Goal: Task Accomplishment & Management: Manage account settings

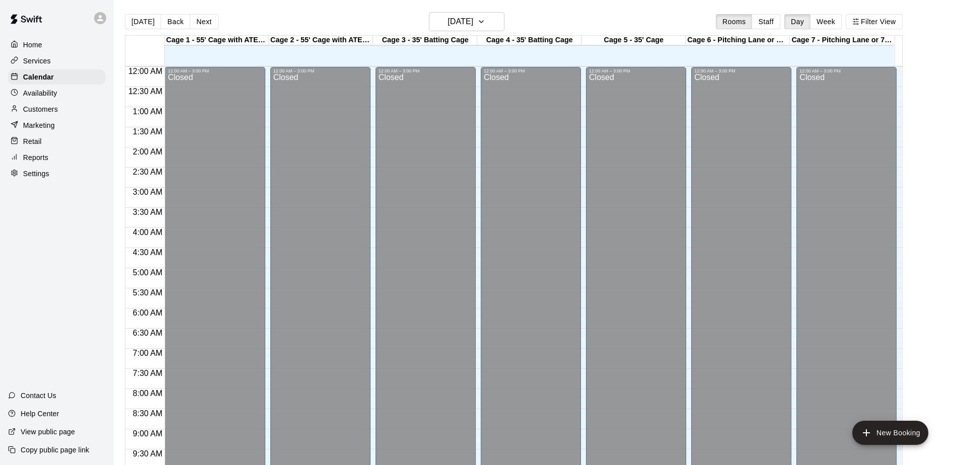
scroll to position [527, 0]
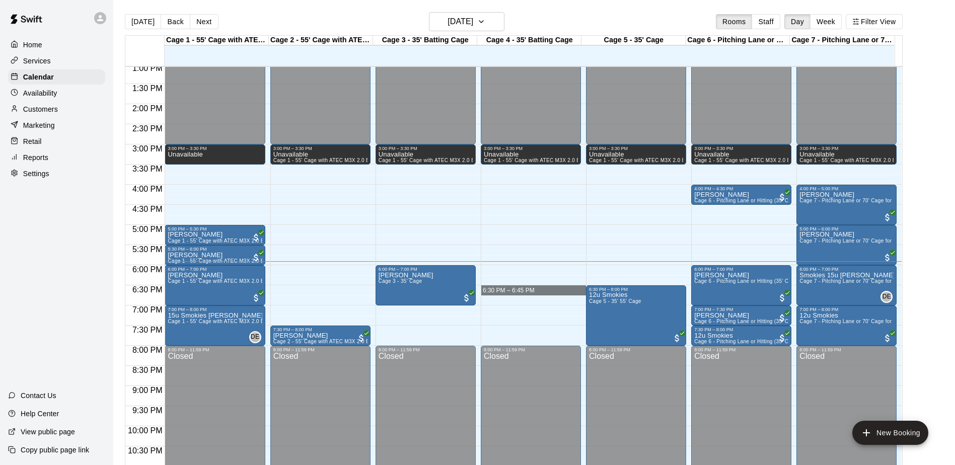
drag, startPoint x: 530, startPoint y: 290, endPoint x: 527, endPoint y: 297, distance: 7.9
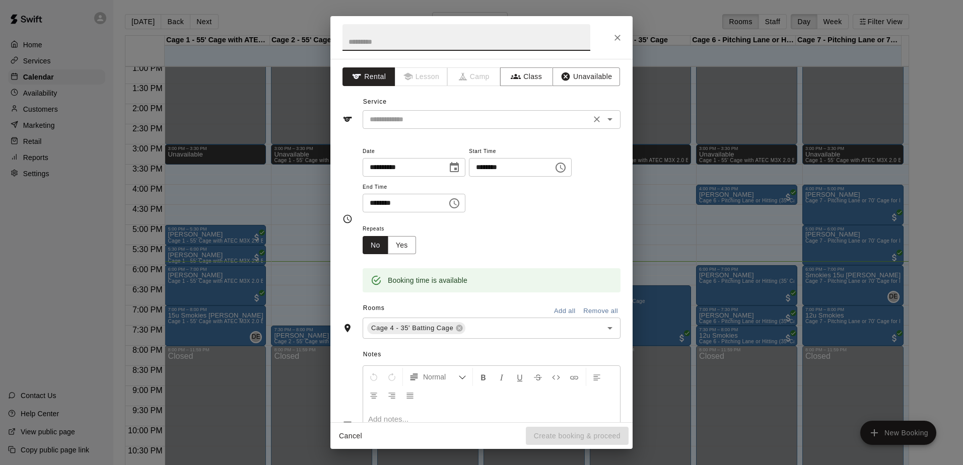
click at [439, 125] on input "text" at bounding box center [477, 119] width 222 height 13
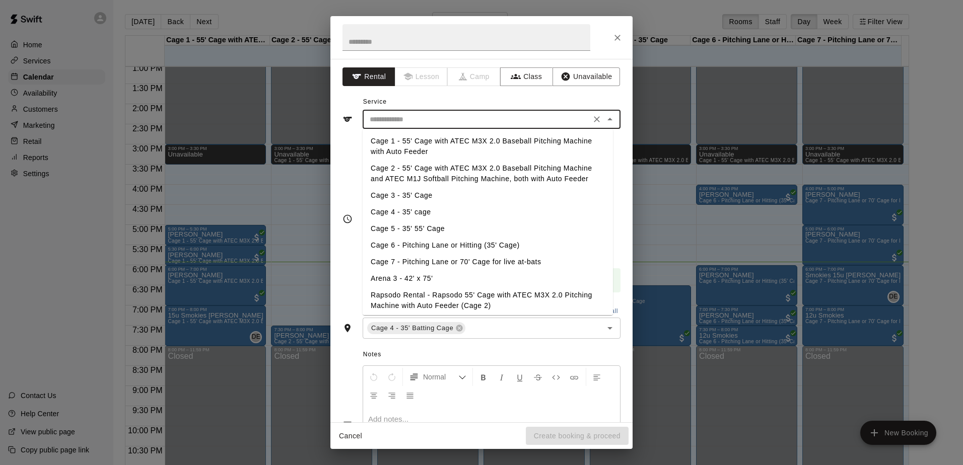
click at [397, 214] on li "Cage 4 - 35' cage" at bounding box center [488, 212] width 250 height 17
type input "**********"
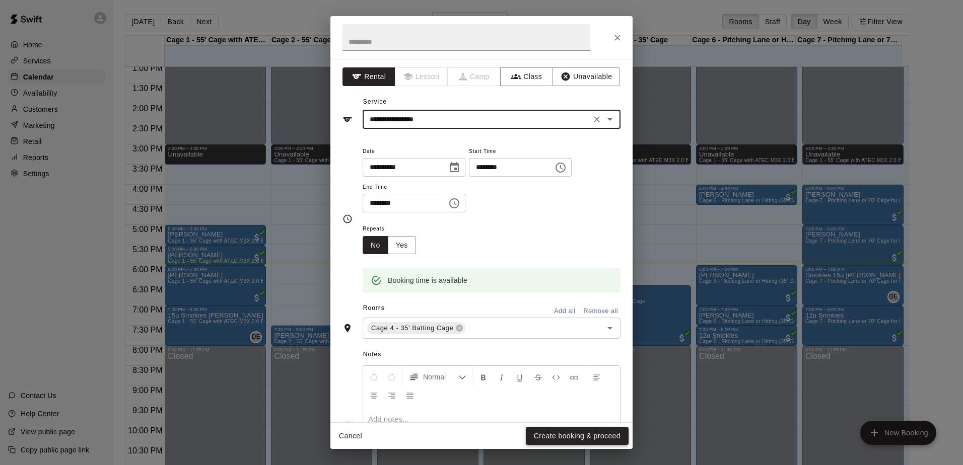
click at [565, 439] on button "Create booking & proceed" at bounding box center [577, 436] width 103 height 19
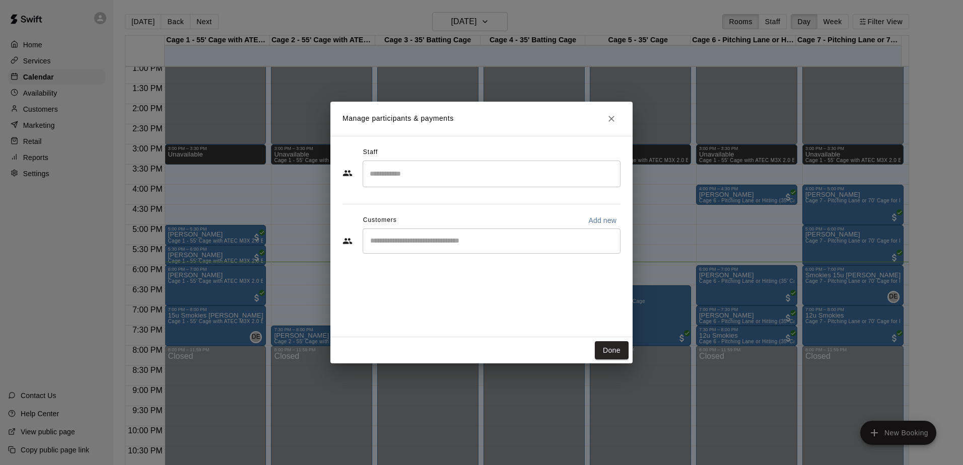
click at [408, 243] on input "Start typing to search customers..." at bounding box center [491, 241] width 249 height 10
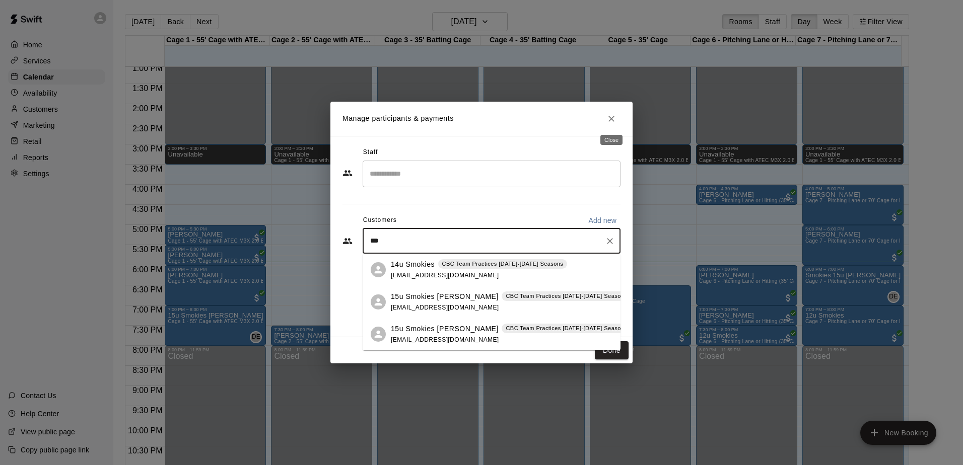
type input "***"
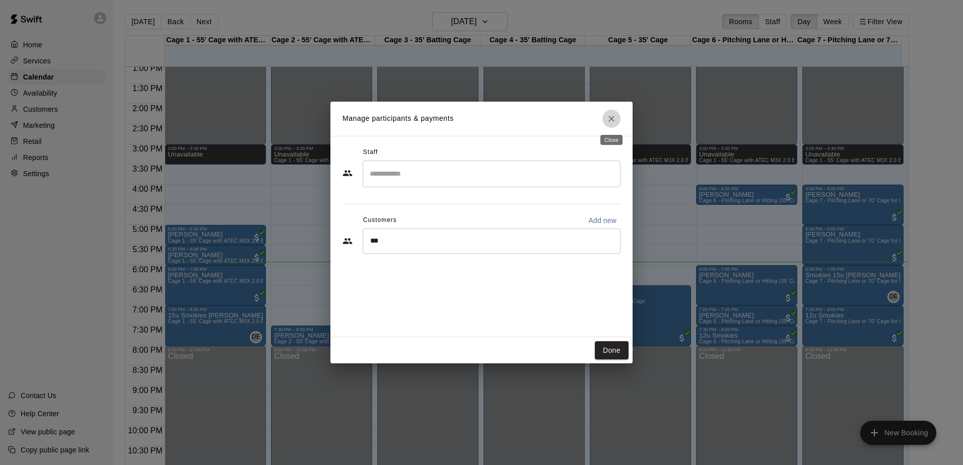
click at [615, 122] on icon "Close" at bounding box center [611, 119] width 10 height 10
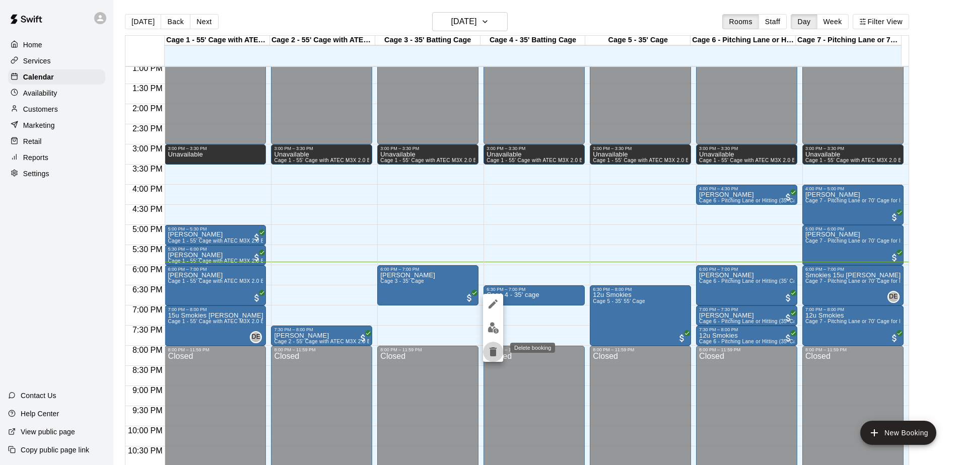
click at [489, 354] on icon "delete" at bounding box center [493, 352] width 12 height 12
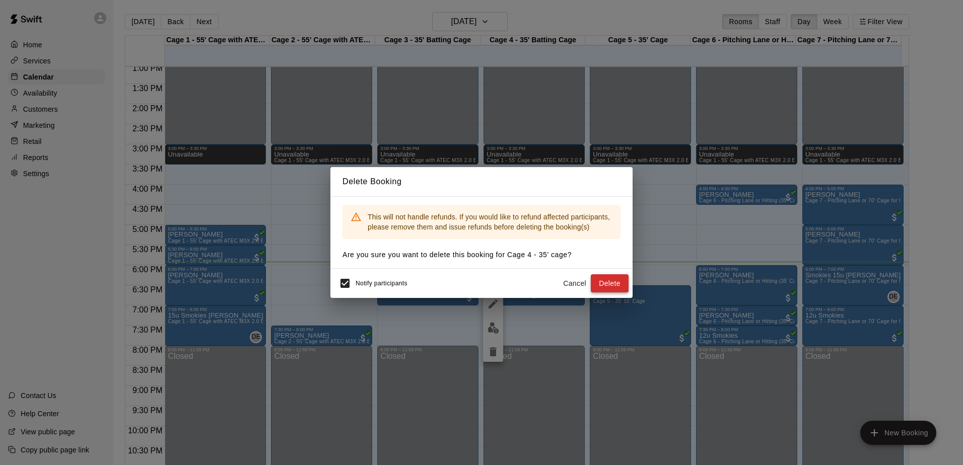
click at [603, 277] on button "Delete" at bounding box center [610, 283] width 38 height 19
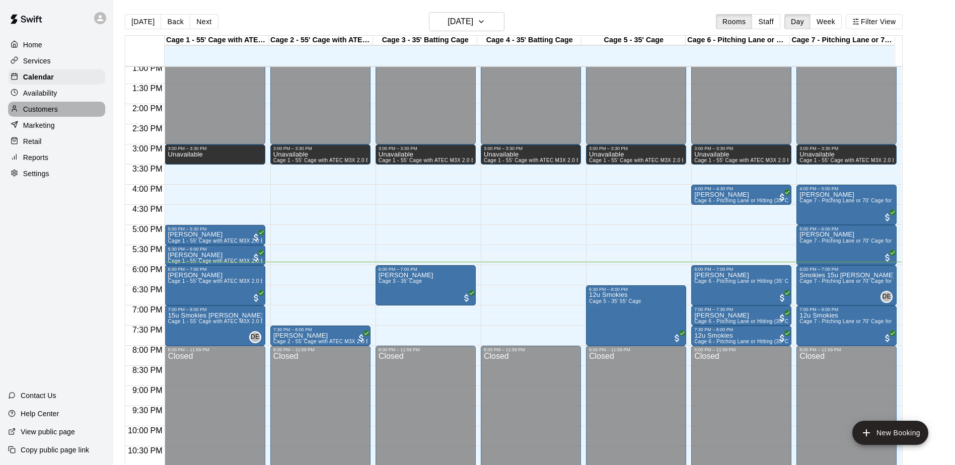
click at [34, 112] on p "Customers" at bounding box center [40, 109] width 35 height 10
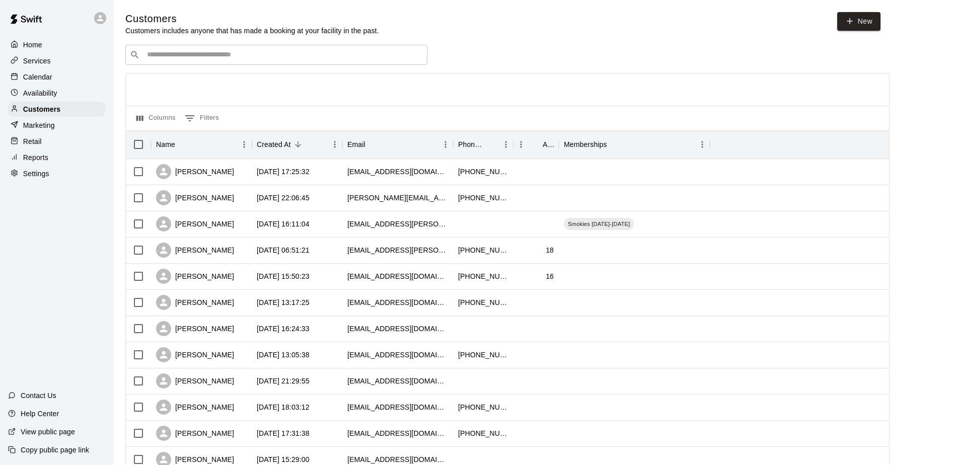
click at [181, 64] on div "​ ​" at bounding box center [276, 55] width 302 height 20
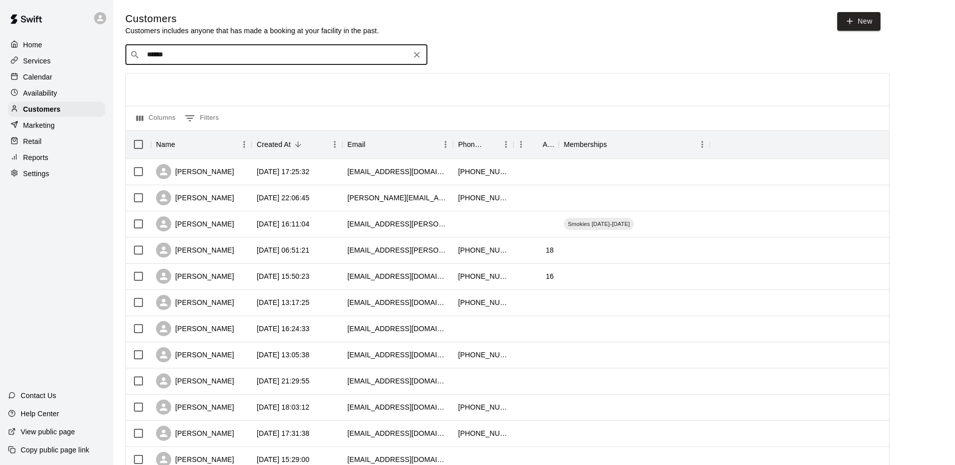
type input "*******"
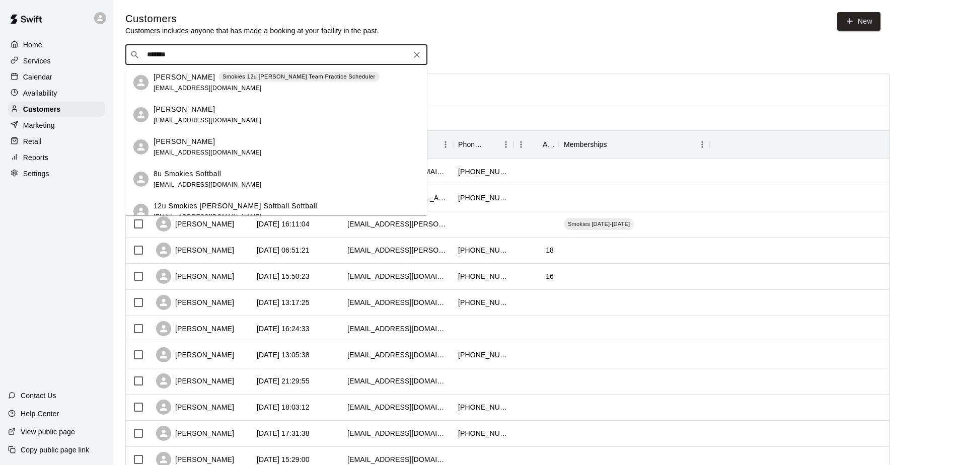
drag, startPoint x: 218, startPoint y: 57, endPoint x: 136, endPoint y: 58, distance: 82.1
click at [136, 58] on div "​ ******* ​" at bounding box center [276, 55] width 302 height 20
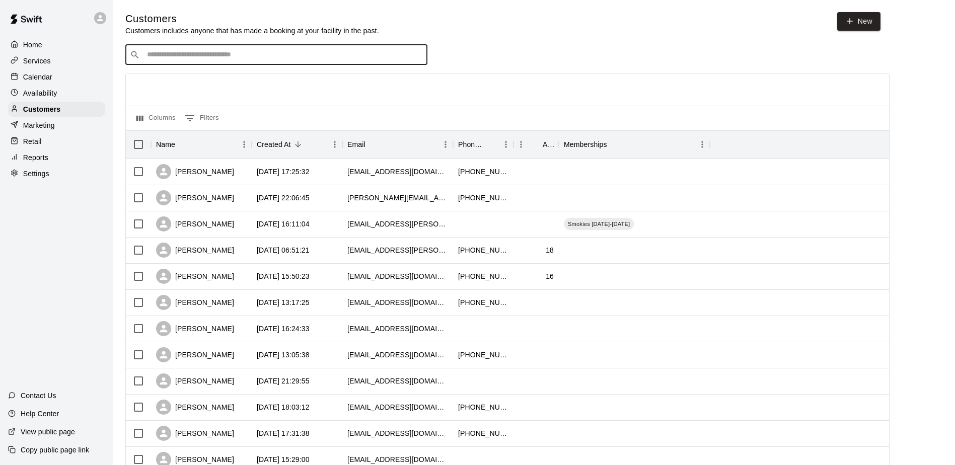
click at [201, 58] on input "Search customers by name or email" at bounding box center [283, 55] width 279 height 10
type input "**"
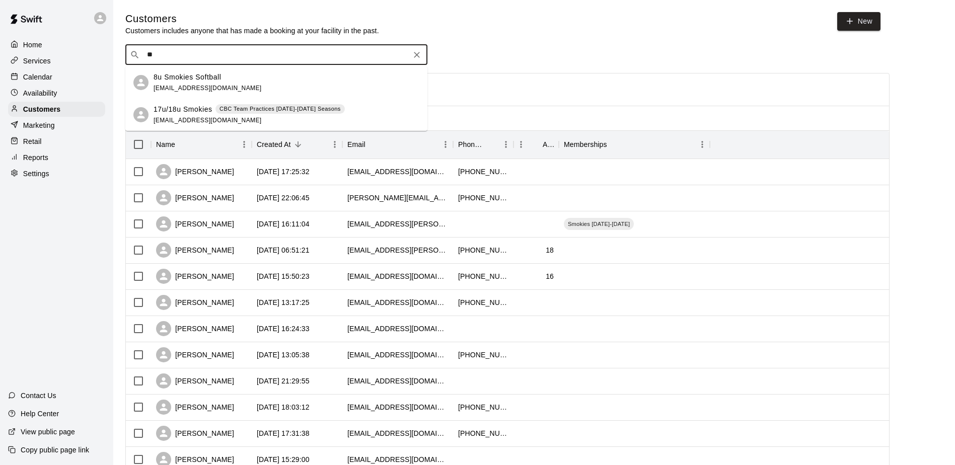
click at [203, 90] on span "[EMAIL_ADDRESS][DOMAIN_NAME]" at bounding box center [208, 88] width 108 height 7
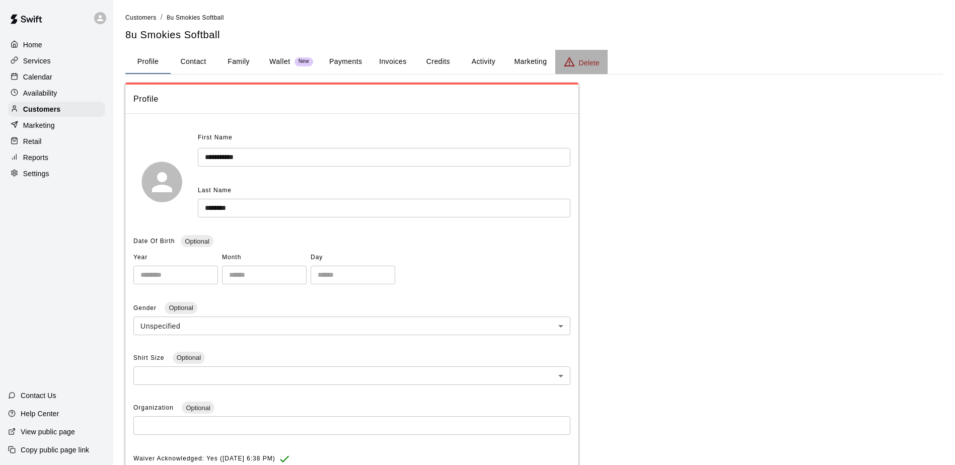
click at [587, 60] on p "Delete" at bounding box center [589, 63] width 21 height 10
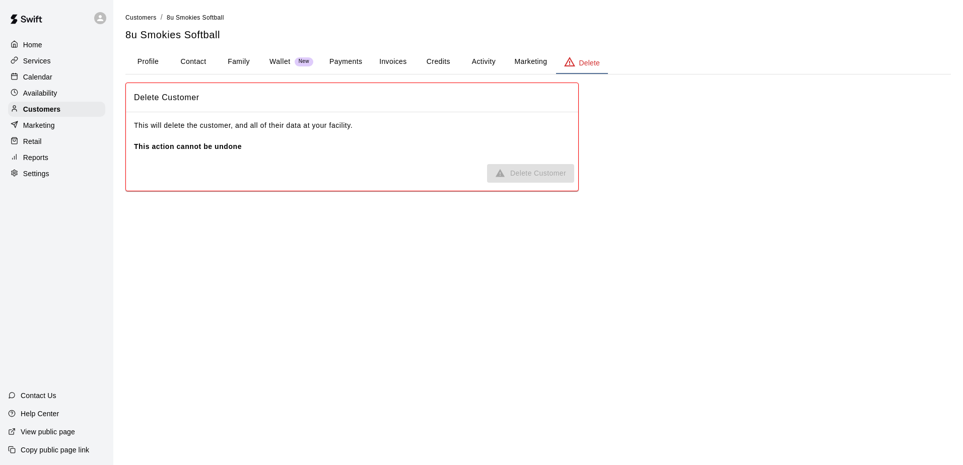
click at [253, 159] on div "This will delete the customer, and all of their data at your facility. This act…" at bounding box center [352, 136] width 452 height 48
click at [499, 172] on span "Delete Customer" at bounding box center [530, 173] width 87 height 19
click at [575, 63] on icon "basic tabs example" at bounding box center [569, 62] width 12 height 12
click at [148, 60] on button "Profile" at bounding box center [147, 62] width 45 height 24
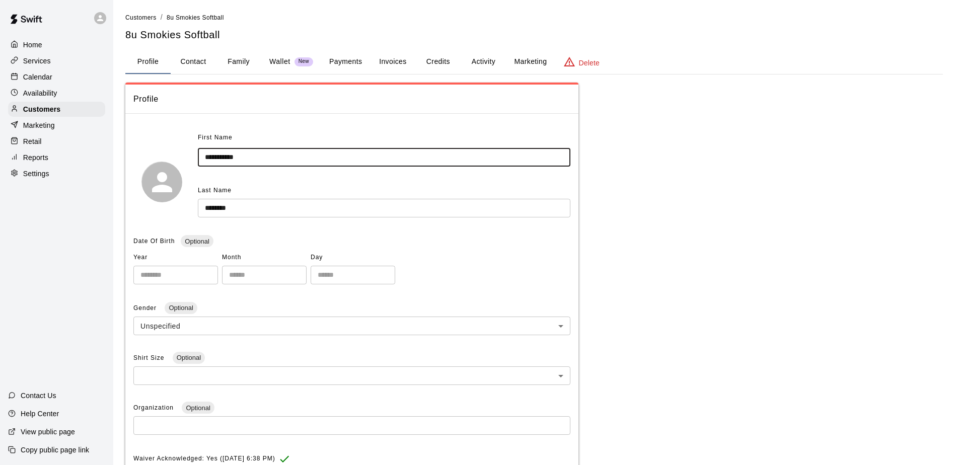
drag, startPoint x: 216, startPoint y: 157, endPoint x: 206, endPoint y: 161, distance: 9.7
click at [207, 160] on input "**********" at bounding box center [384, 157] width 373 height 19
drag, startPoint x: 202, startPoint y: 160, endPoint x: 215, endPoint y: 160, distance: 12.6
click at [214, 160] on input "**********" at bounding box center [384, 157] width 373 height 19
type input "*******"
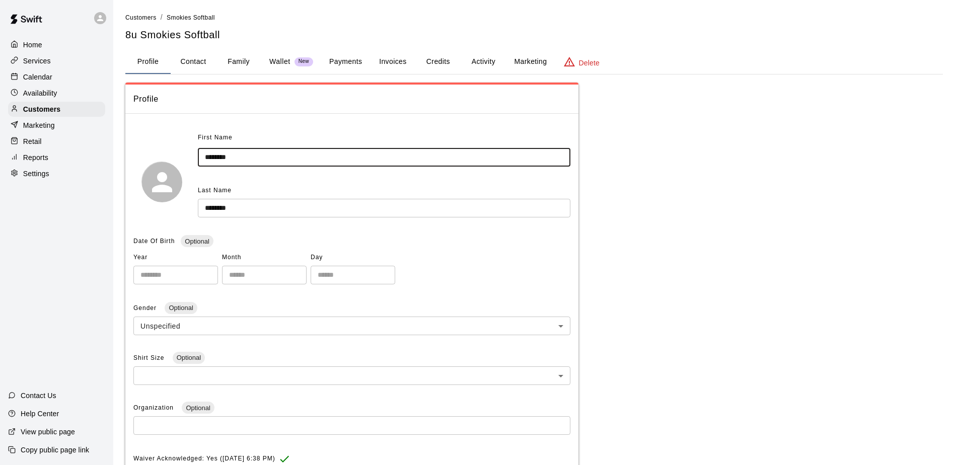
click at [189, 65] on button "Contact" at bounding box center [193, 62] width 45 height 24
select select "**"
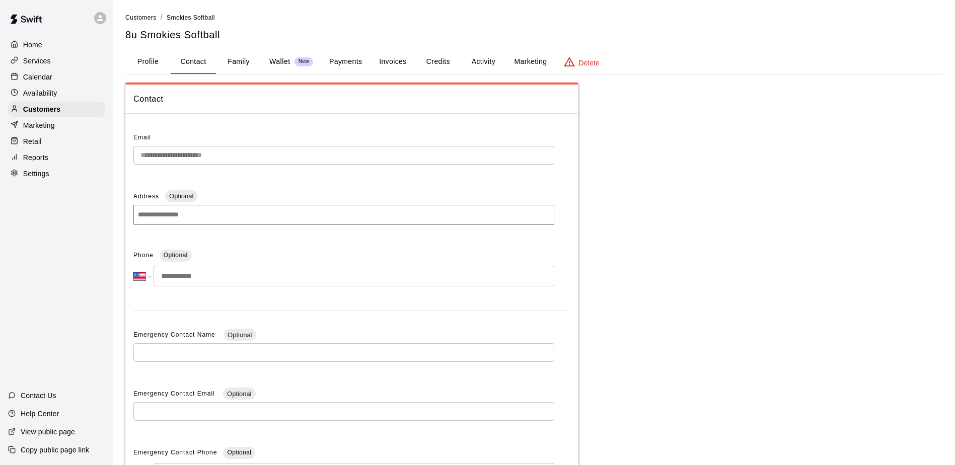
click at [151, 65] on button "Profile" at bounding box center [147, 62] width 45 height 24
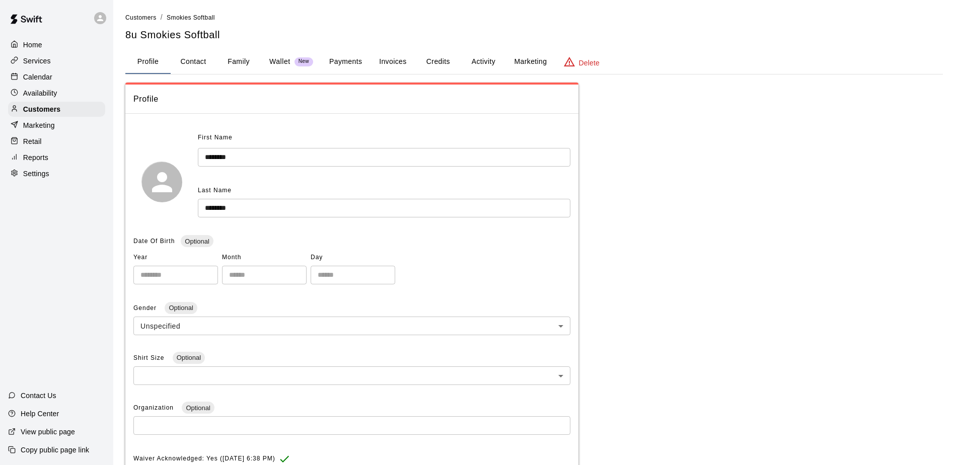
click at [204, 157] on input "*******" at bounding box center [384, 157] width 373 height 19
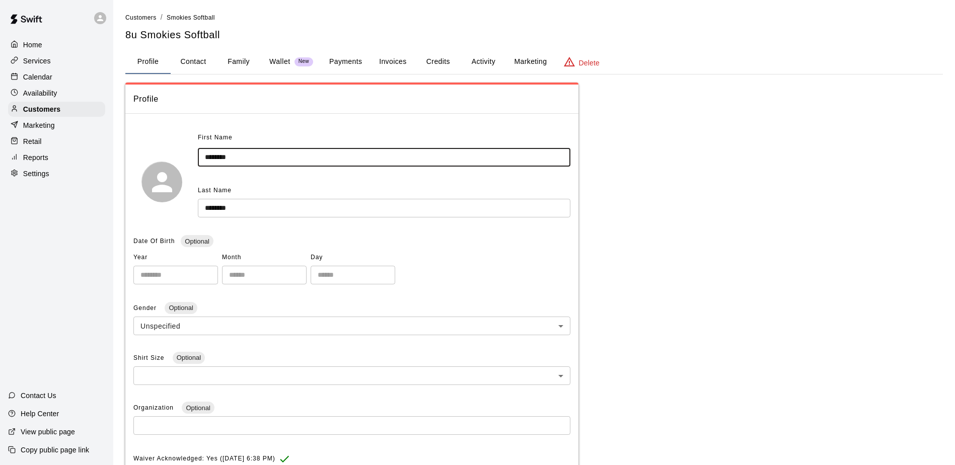
drag, startPoint x: 169, startPoint y: 134, endPoint x: 142, endPoint y: 123, distance: 28.4
click at [168, 134] on div "First Name ******* ​ Last Name ******** ​" at bounding box center [351, 182] width 437 height 104
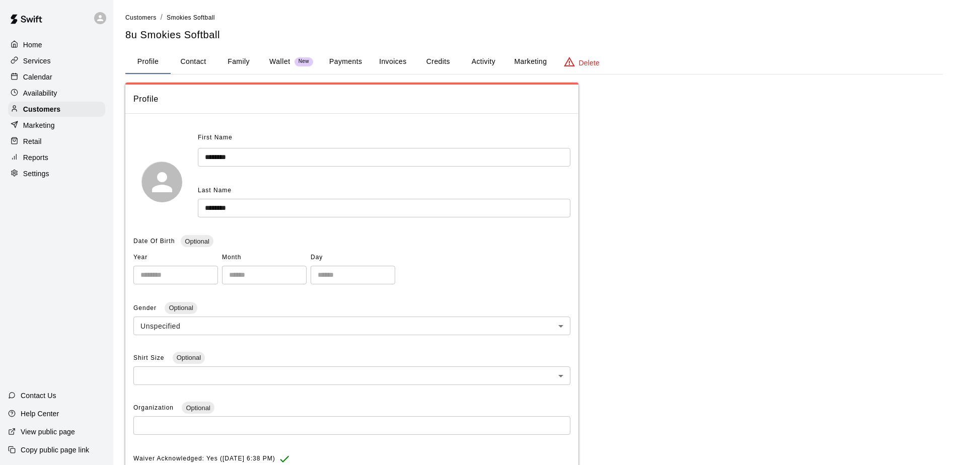
click at [52, 77] on div "Calendar" at bounding box center [56, 76] width 97 height 15
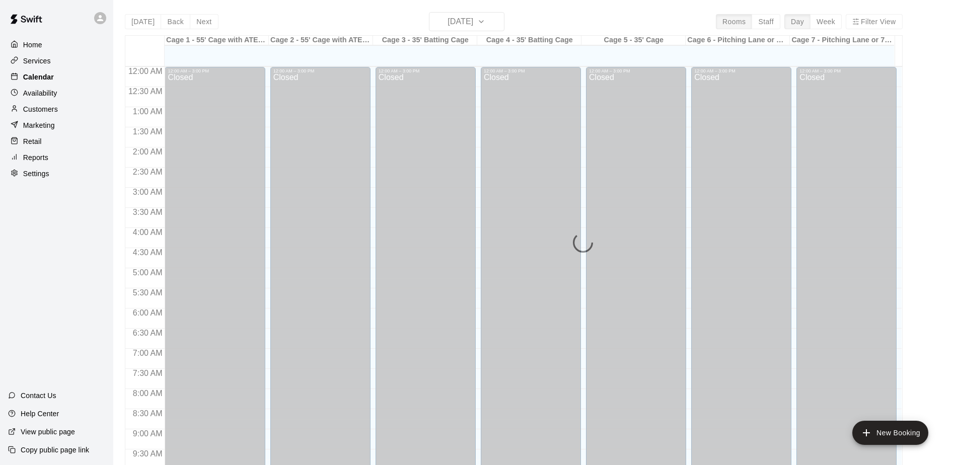
scroll to position [527, 0]
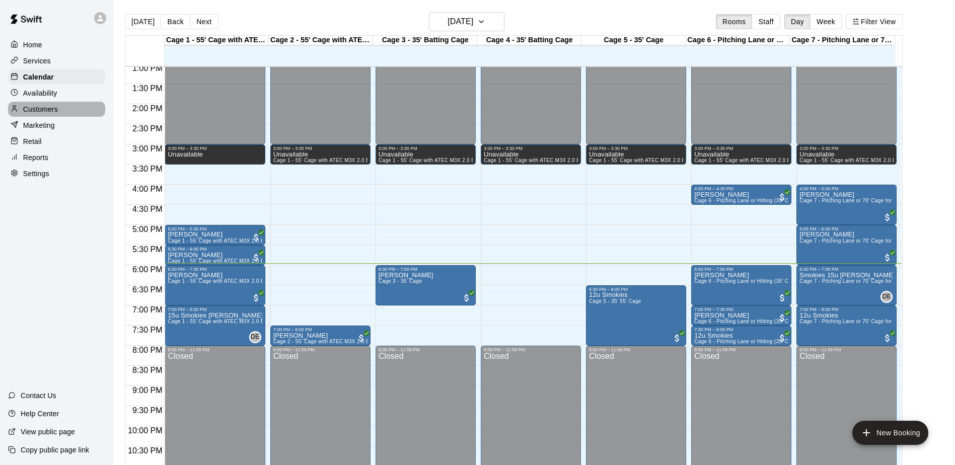
click at [45, 111] on p "Customers" at bounding box center [40, 109] width 35 height 10
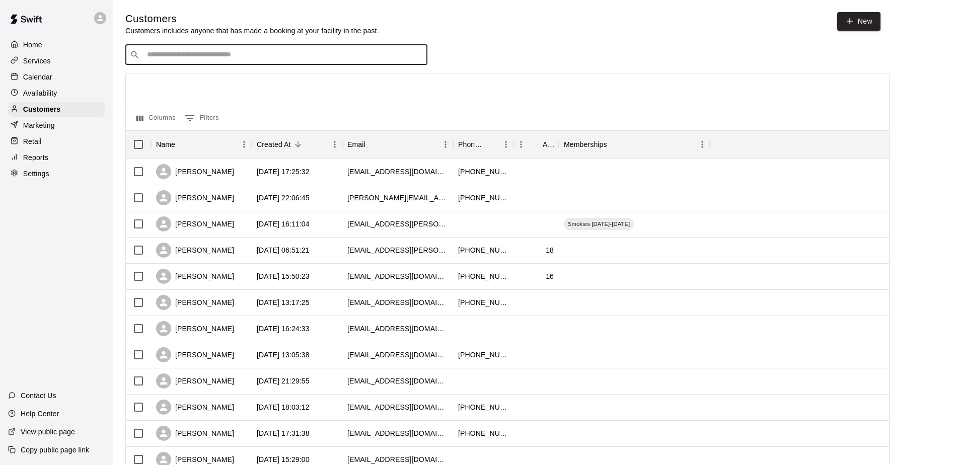
click at [151, 56] on input "Search customers by name or email" at bounding box center [283, 55] width 279 height 10
type input "*"
type input "*******"
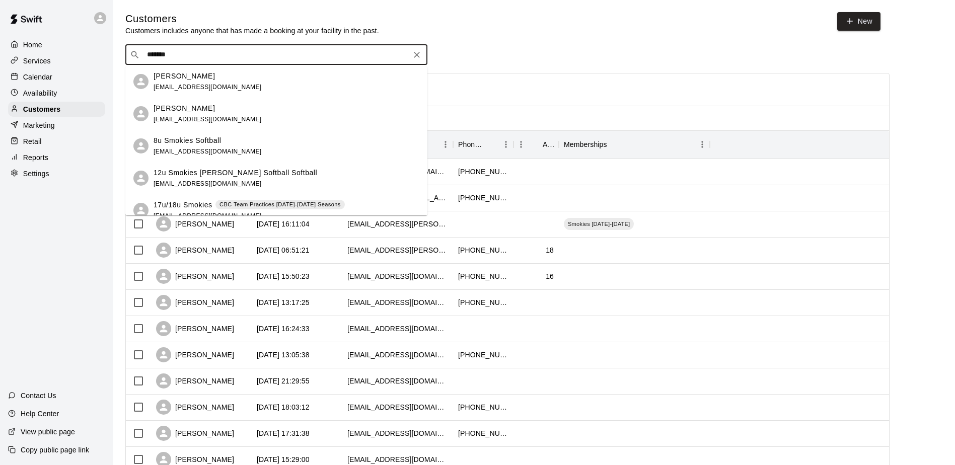
scroll to position [50, 0]
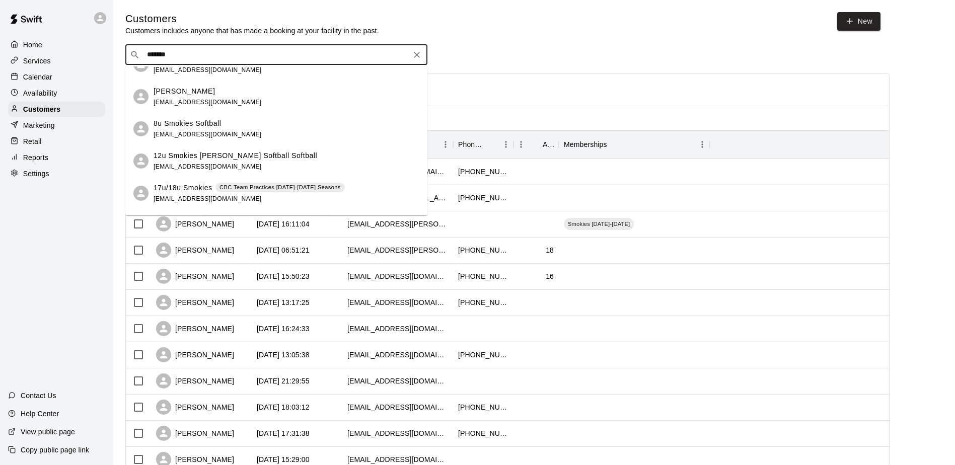
click at [216, 126] on p "8u Smokies Softball" at bounding box center [187, 123] width 67 height 11
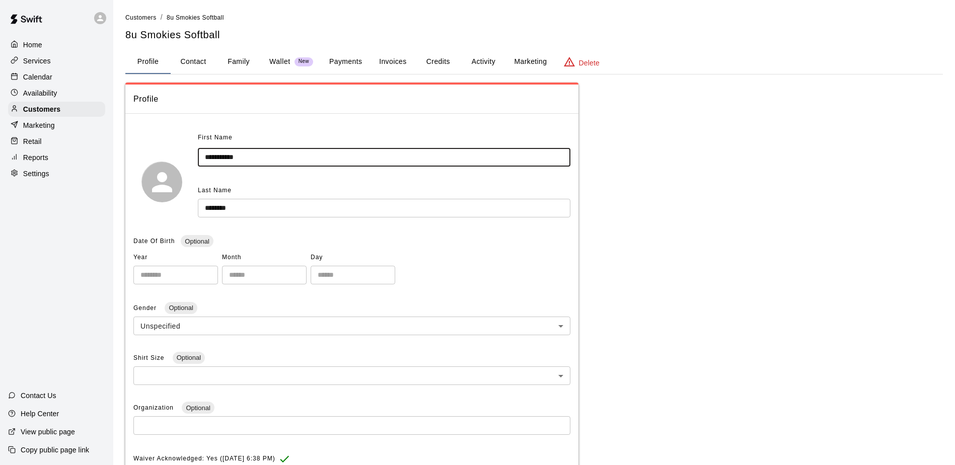
click at [254, 157] on input "**********" at bounding box center [384, 157] width 373 height 19
click at [262, 201] on input "********" at bounding box center [384, 208] width 373 height 19
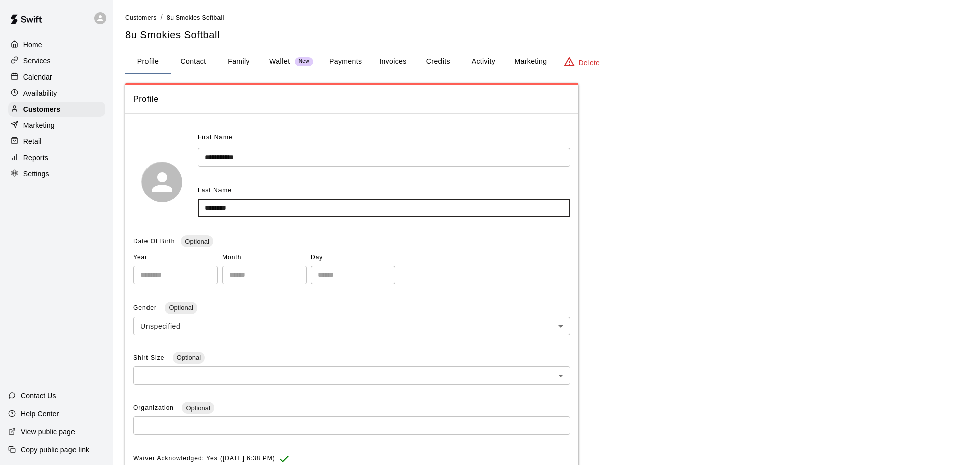
click at [39, 78] on p "Calendar" at bounding box center [37, 77] width 29 height 10
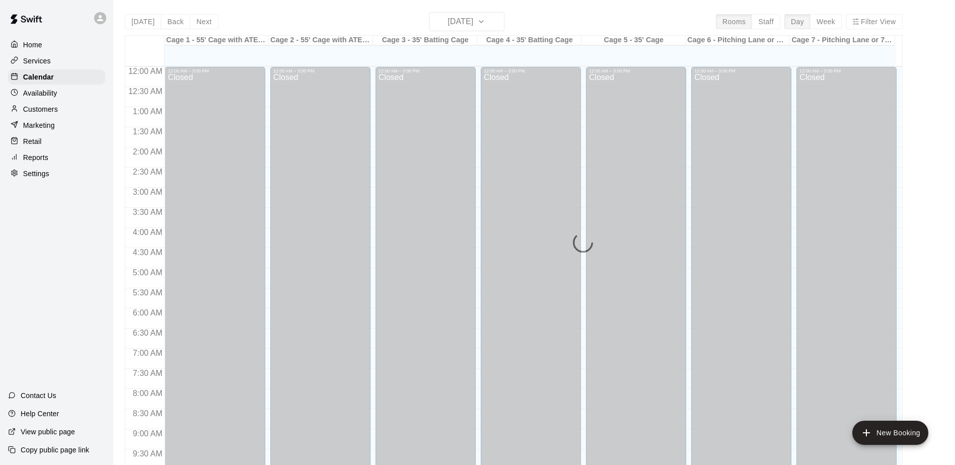
scroll to position [527, 0]
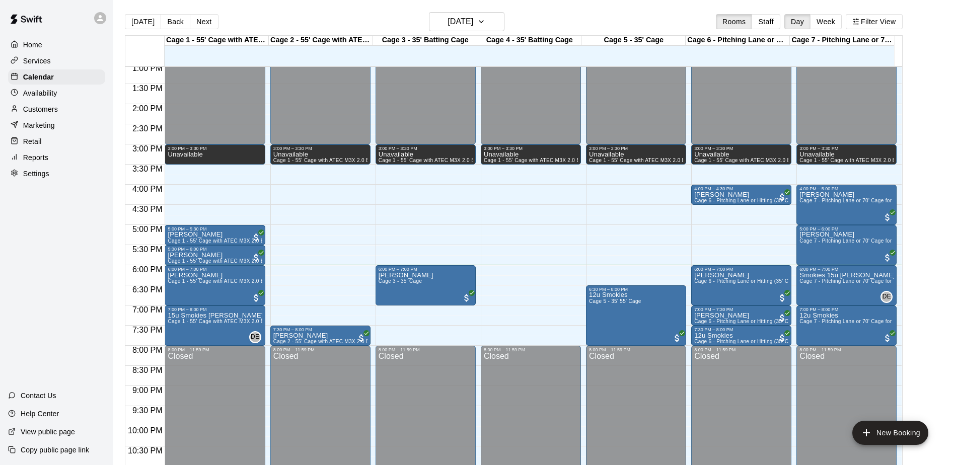
click at [56, 111] on p "Customers" at bounding box center [40, 109] width 35 height 10
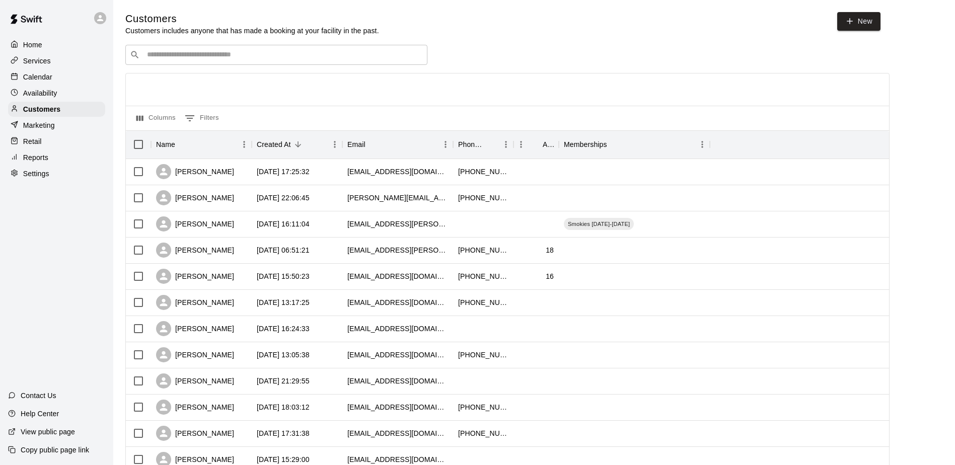
click at [176, 63] on div "​ ​" at bounding box center [276, 55] width 302 height 20
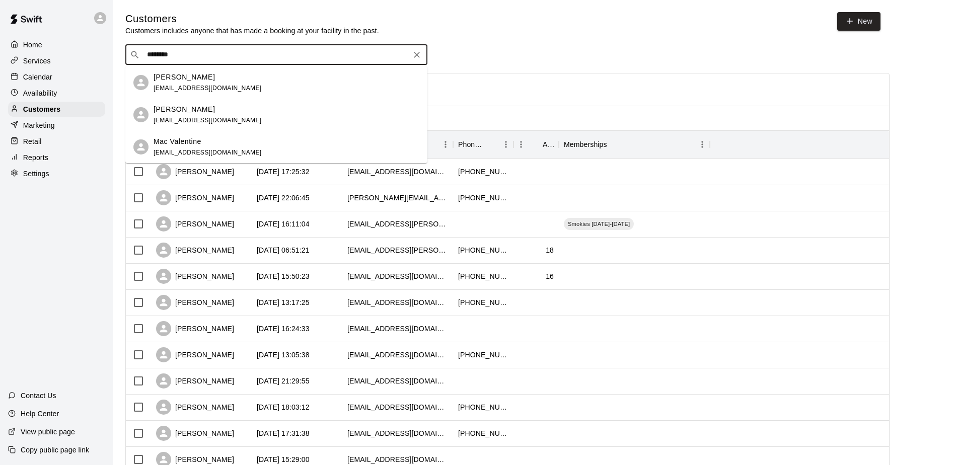
type input "*********"
click at [187, 118] on span "[EMAIL_ADDRESS][DOMAIN_NAME]" at bounding box center [208, 120] width 108 height 7
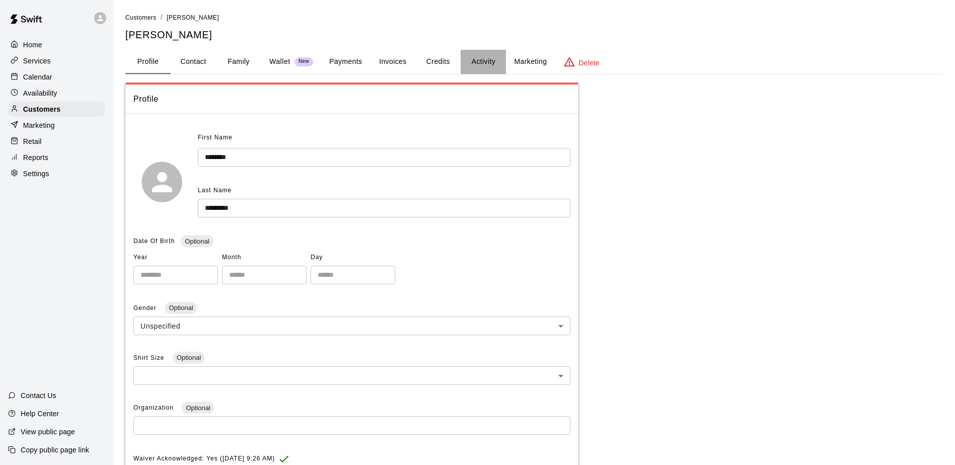
click at [475, 61] on button "Activity" at bounding box center [483, 62] width 45 height 24
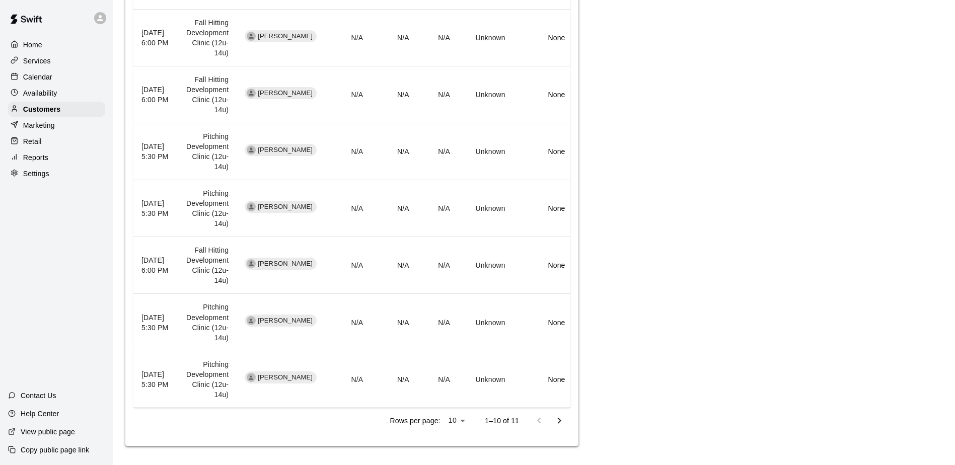
scroll to position [454, 0]
click at [563, 422] on icon "Go to next page" at bounding box center [559, 420] width 12 height 12
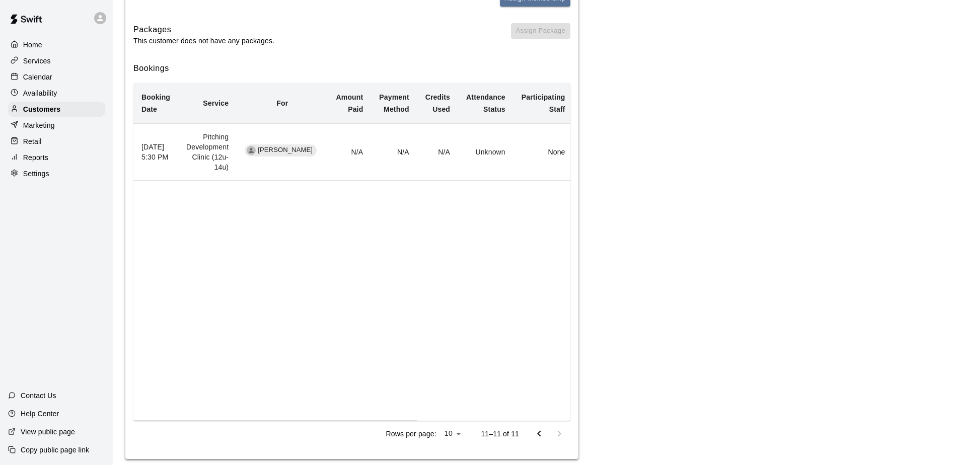
scroll to position [172, 0]
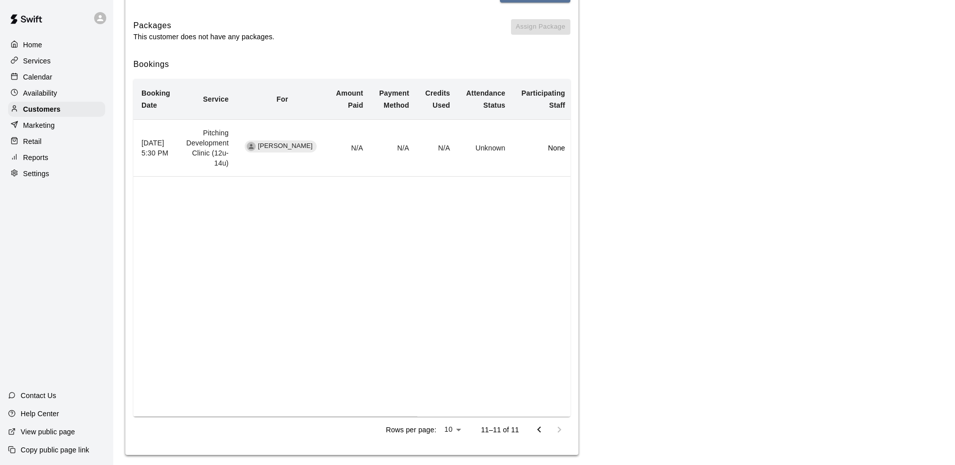
click at [543, 424] on icon "Go to previous page" at bounding box center [539, 430] width 12 height 12
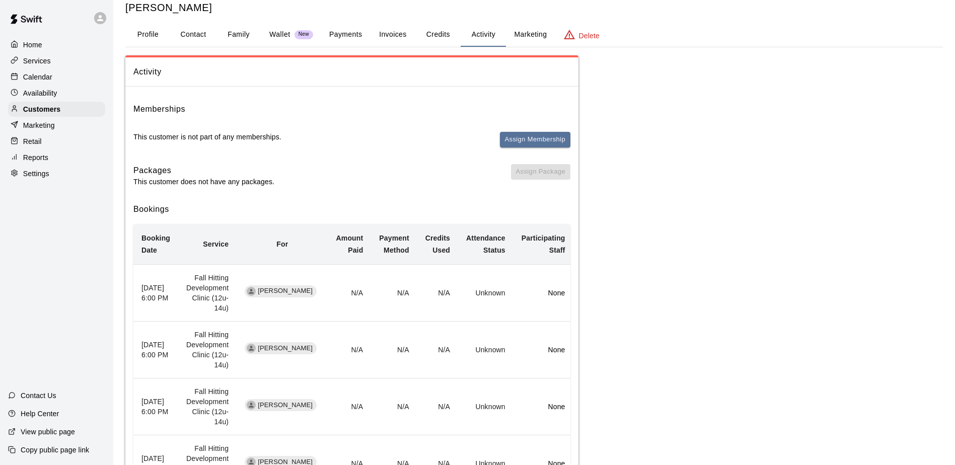
scroll to position [1, 0]
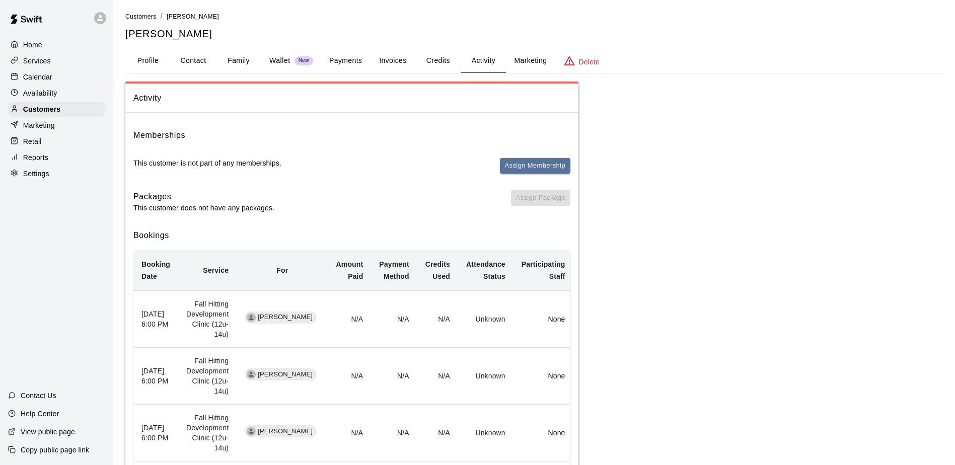
click at [151, 62] on button "Profile" at bounding box center [147, 61] width 45 height 24
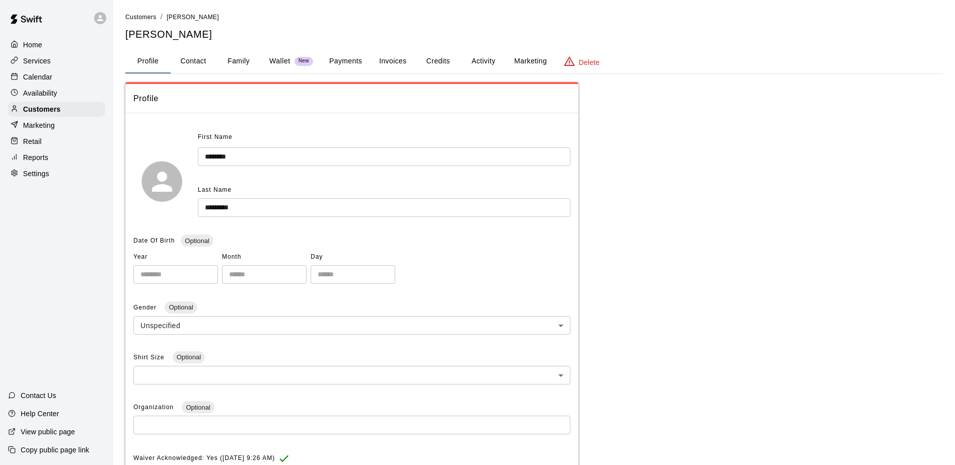
scroll to position [0, 0]
click at [45, 78] on p "Calendar" at bounding box center [37, 77] width 29 height 10
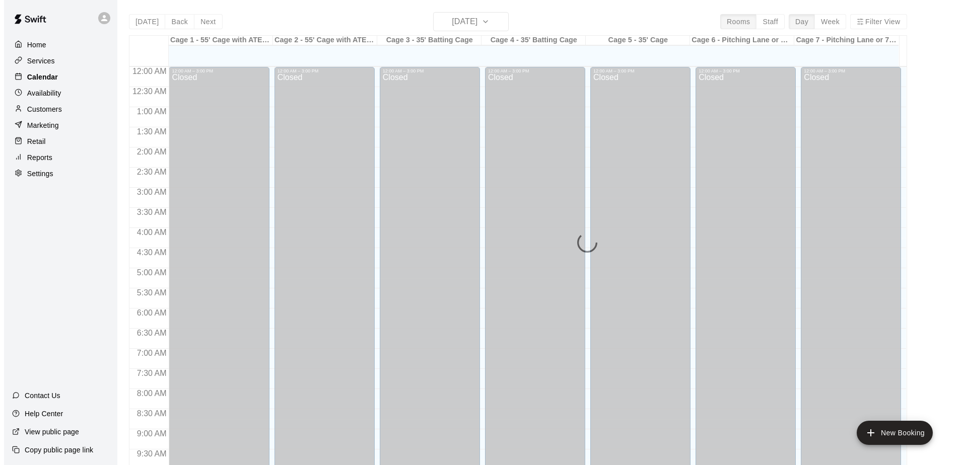
scroll to position [527, 0]
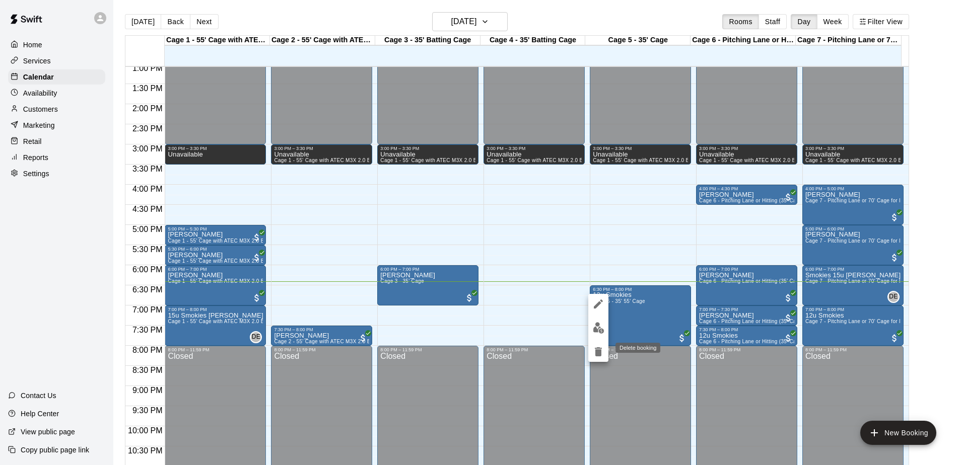
click at [599, 357] on icon "delete" at bounding box center [598, 352] width 12 height 12
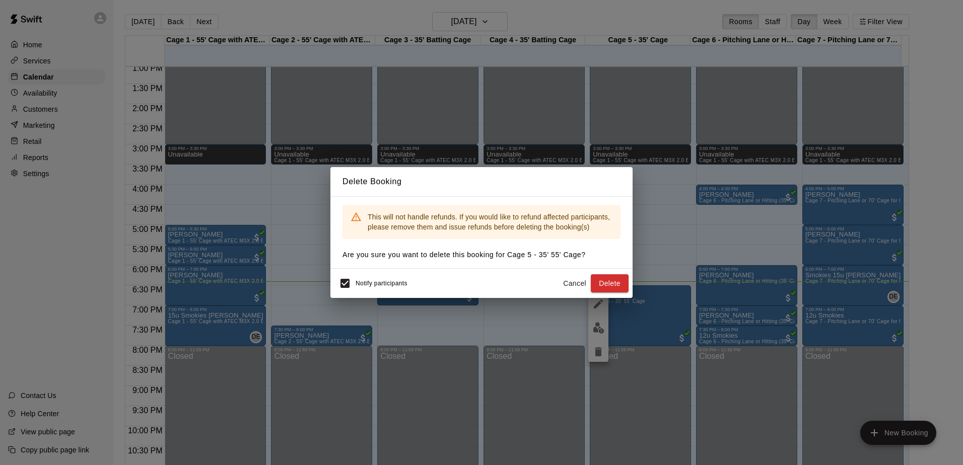
click at [638, 322] on div "Delete Booking This will not handle refunds. If you would like to refund affect…" at bounding box center [481, 232] width 963 height 465
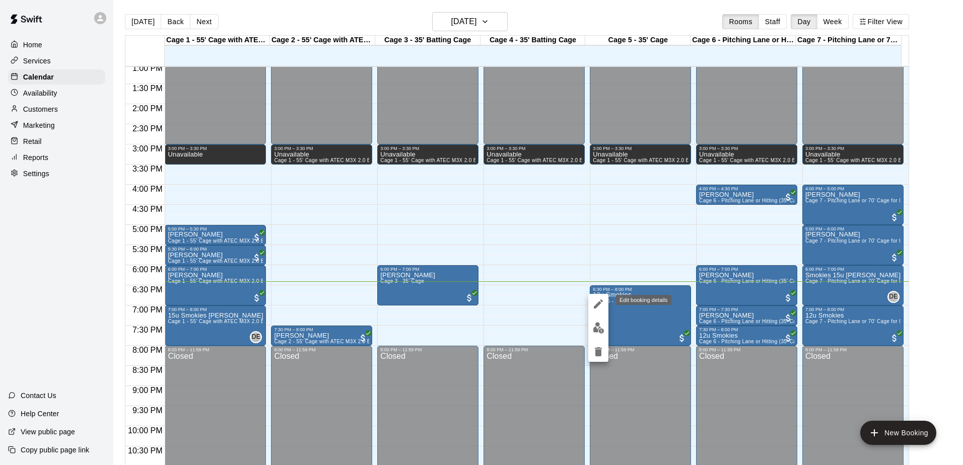
click at [603, 304] on icon "edit" at bounding box center [598, 304] width 12 height 12
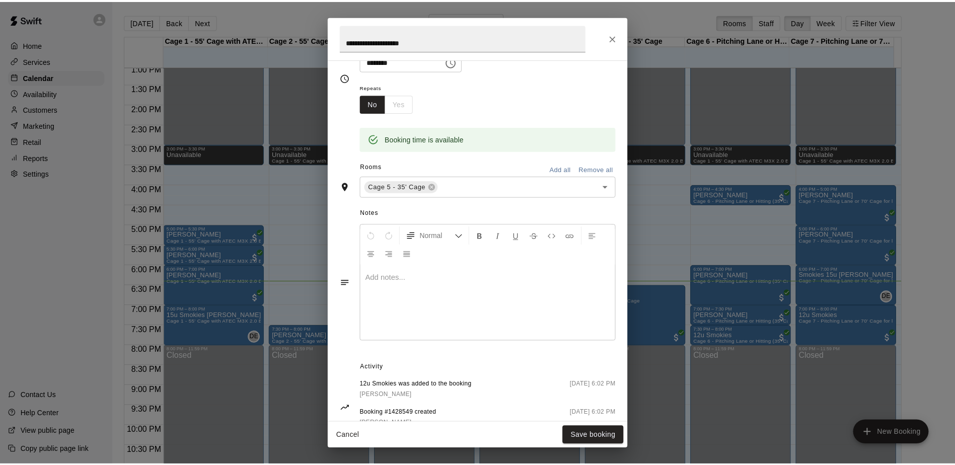
scroll to position [176, 0]
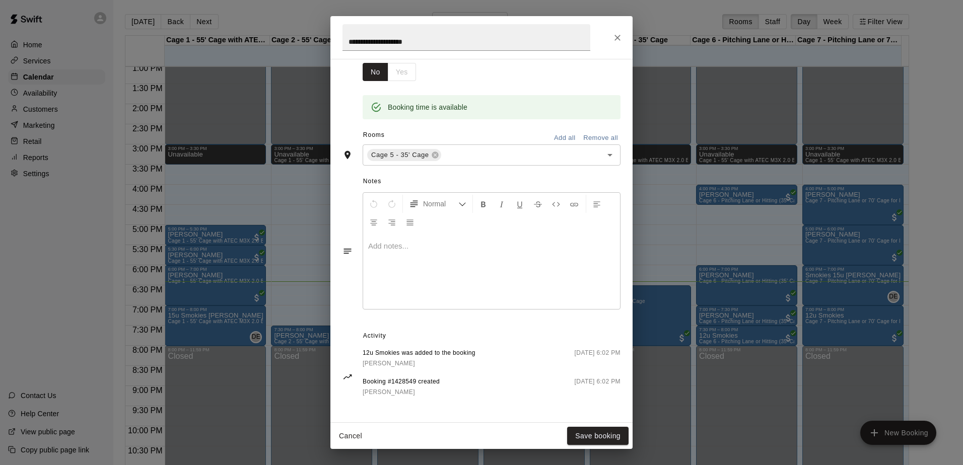
click at [416, 358] on link "[PERSON_NAME]" at bounding box center [419, 363] width 113 height 11
click at [345, 434] on button "Cancel" at bounding box center [350, 436] width 32 height 19
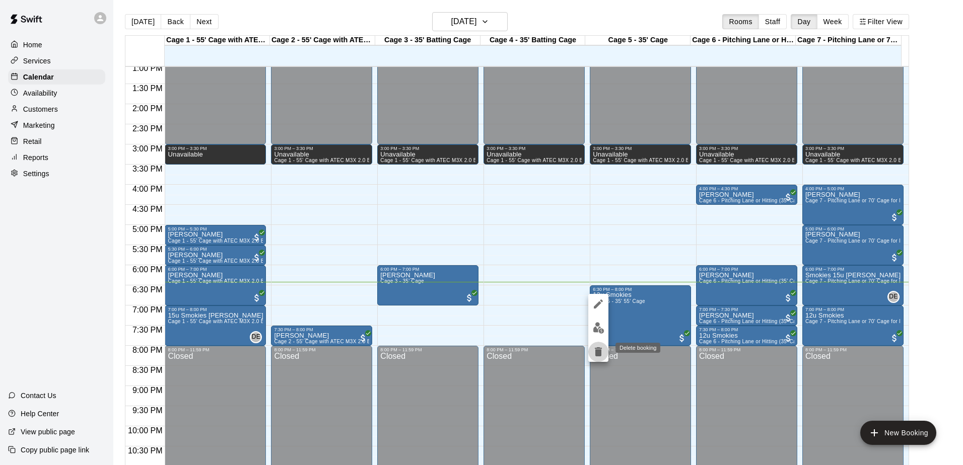
click at [599, 356] on icon "delete" at bounding box center [598, 351] width 7 height 9
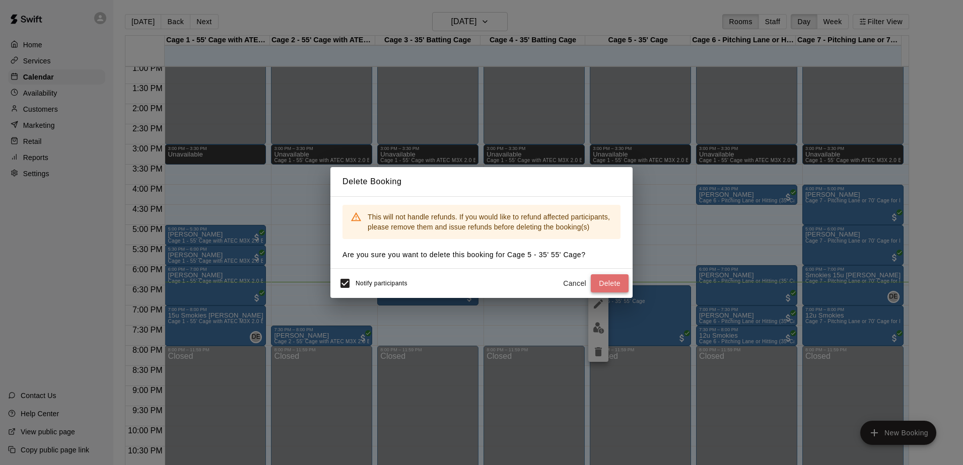
click at [605, 283] on button "Delete" at bounding box center [610, 283] width 38 height 19
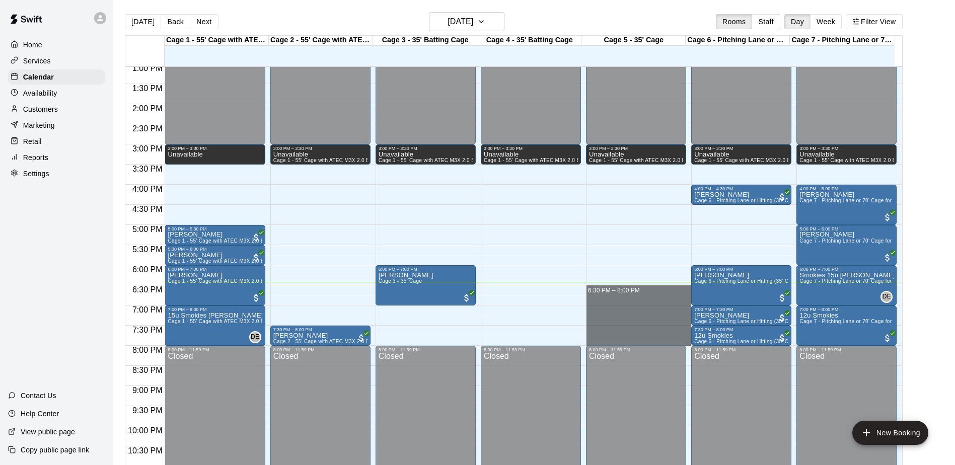
drag, startPoint x: 645, startPoint y: 289, endPoint x: 646, endPoint y: 344, distance: 55.4
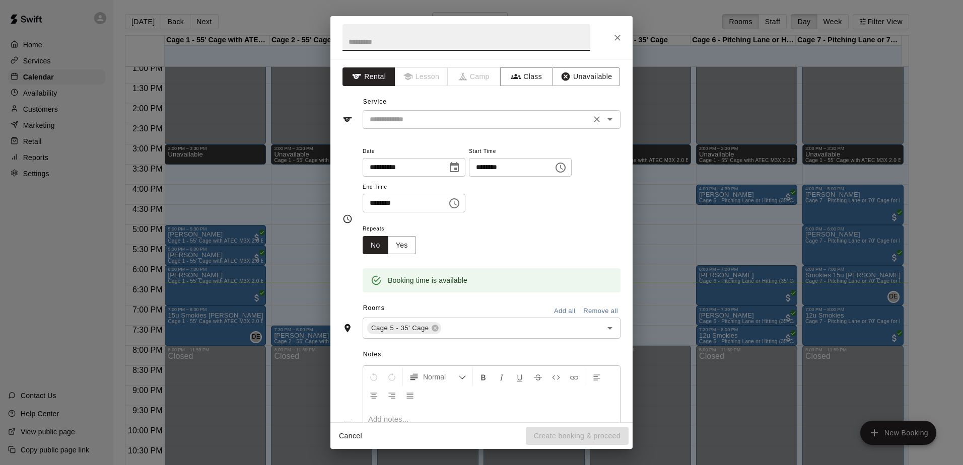
click at [454, 118] on input "text" at bounding box center [477, 119] width 222 height 13
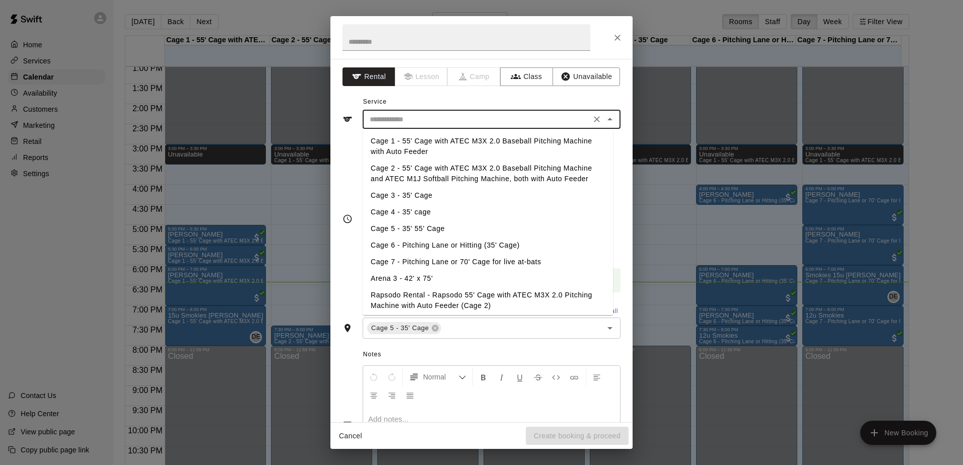
click at [391, 231] on li "Cage 5 - 35' 55' Cage" at bounding box center [488, 229] width 250 height 17
type input "**********"
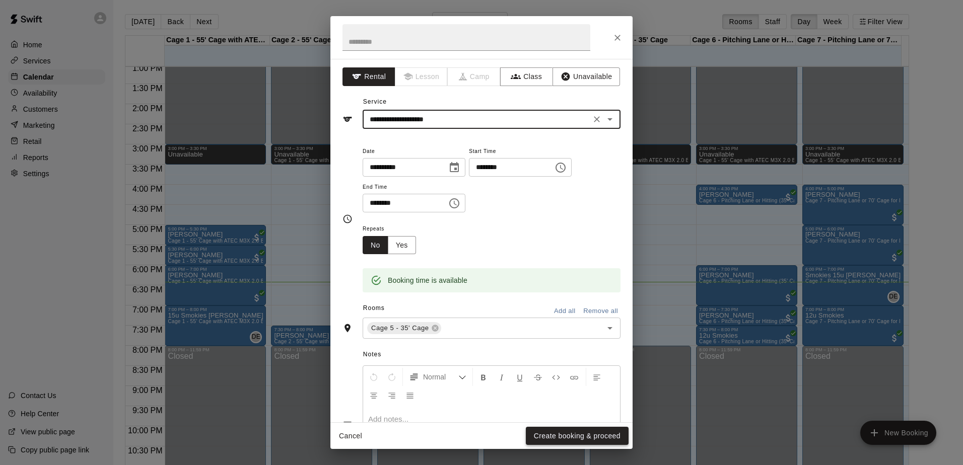
click at [558, 437] on button "Create booking & proceed" at bounding box center [577, 436] width 103 height 19
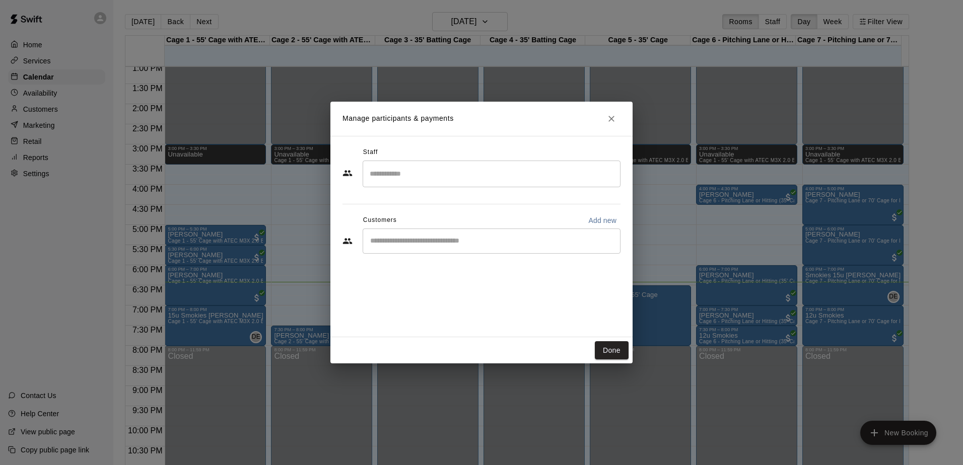
click at [461, 240] on input "Start typing to search customers..." at bounding box center [491, 241] width 249 height 10
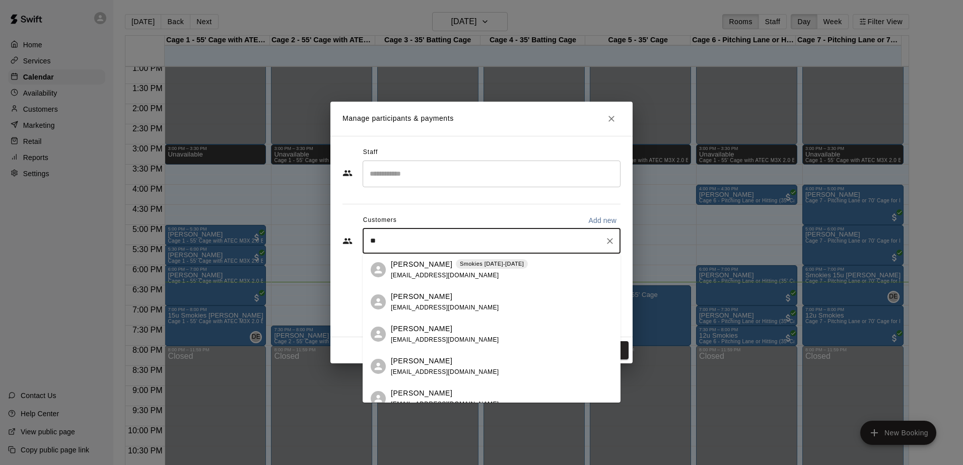
type input "***"
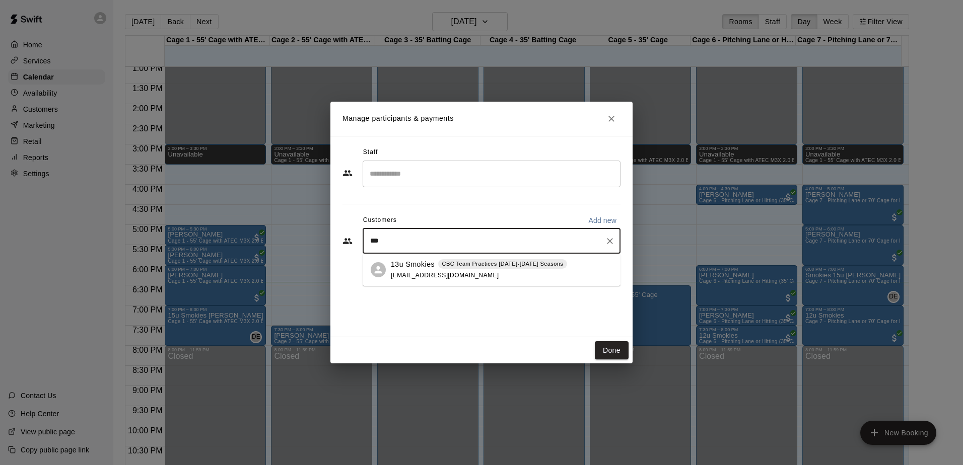
click at [431, 270] on div "13u Smokies CBC Team Practices [DATE]-[DATE] Seasons [EMAIL_ADDRESS][DOMAIN_NAM…" at bounding box center [479, 270] width 176 height 22
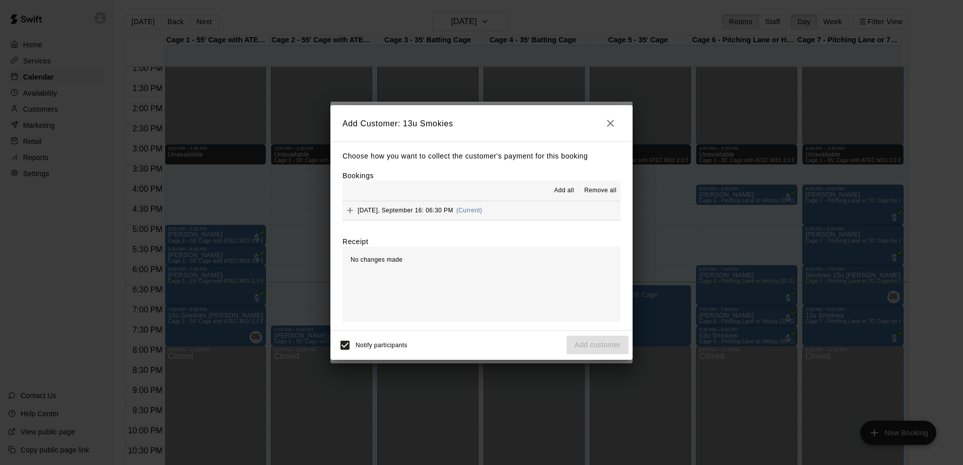
click at [514, 217] on button "[DATE], September 16: 06:30 PM (Current)" at bounding box center [481, 210] width 278 height 19
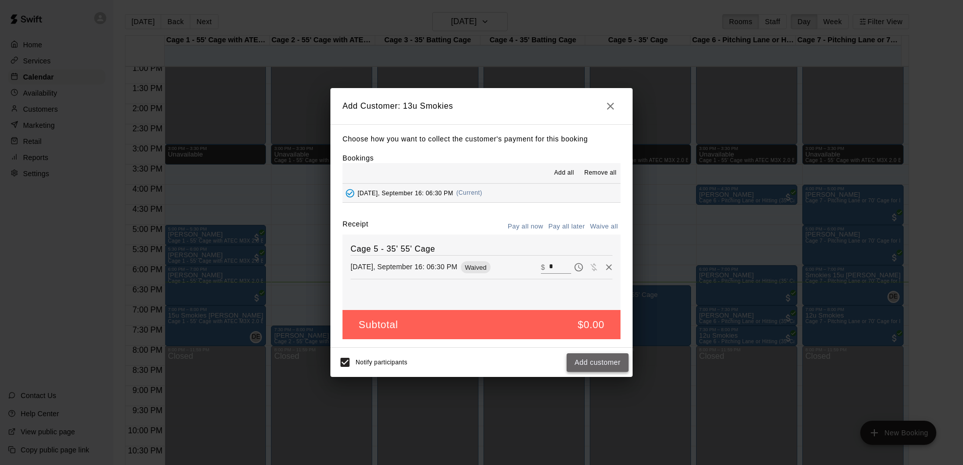
click at [600, 365] on button "Add customer" at bounding box center [597, 362] width 62 height 19
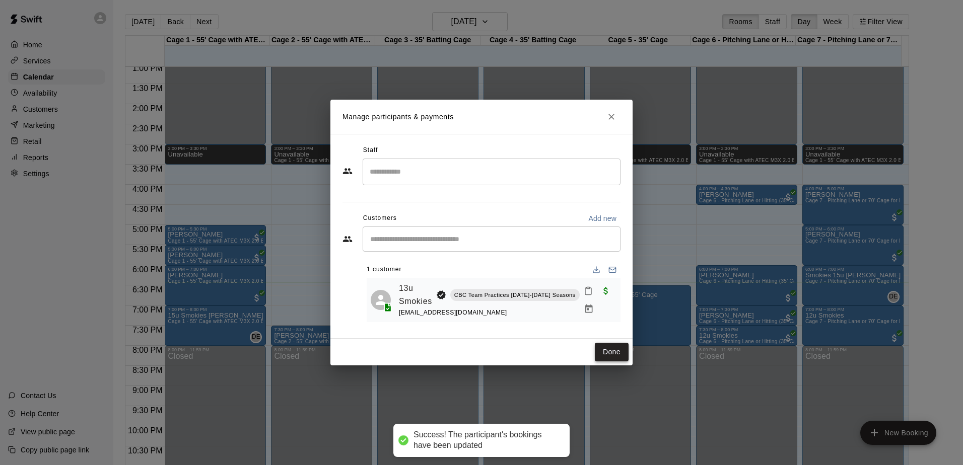
click at [616, 354] on button "Done" at bounding box center [612, 352] width 34 height 19
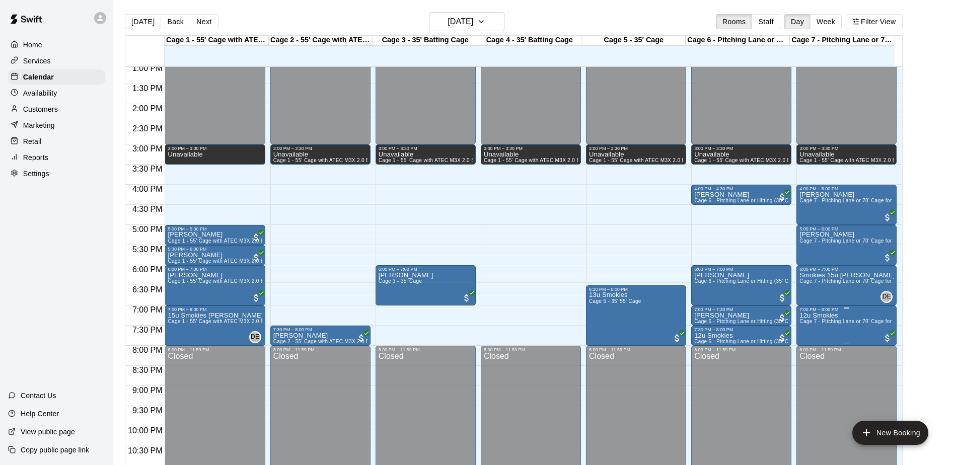
click at [828, 312] on div "7:00 PM – 8:00 PM" at bounding box center [847, 309] width 94 height 5
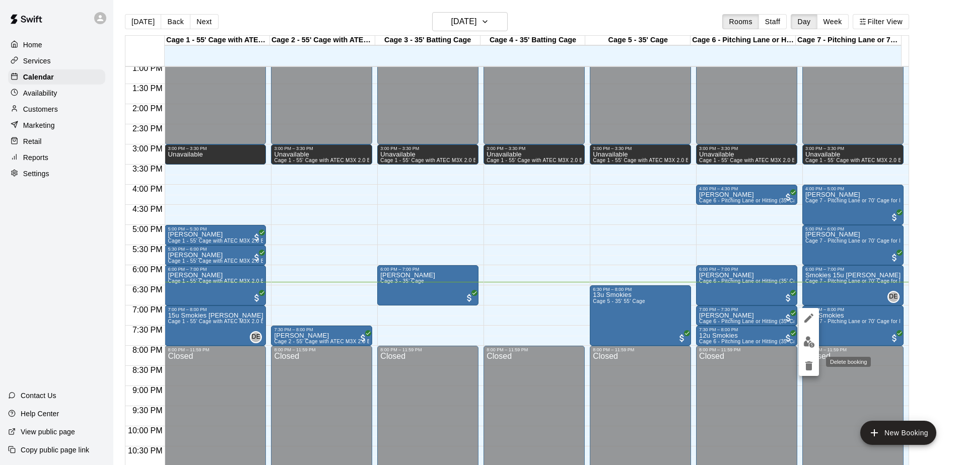
click at [815, 371] on button "delete" at bounding box center [809, 366] width 20 height 20
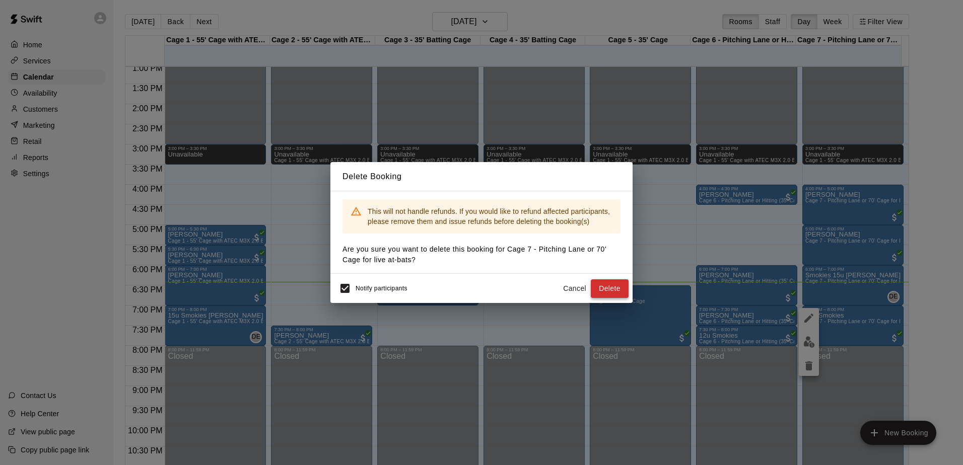
click at [603, 285] on button "Delete" at bounding box center [610, 288] width 38 height 19
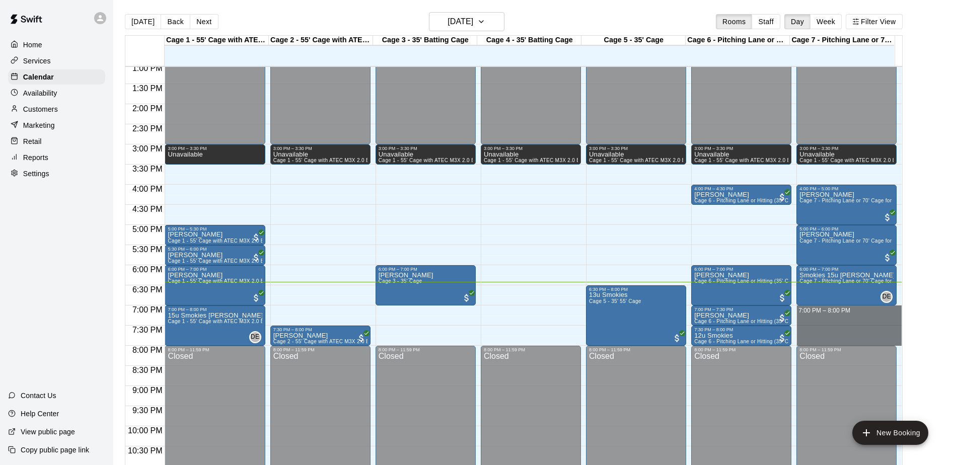
drag, startPoint x: 831, startPoint y: 309, endPoint x: 828, endPoint y: 345, distance: 36.4
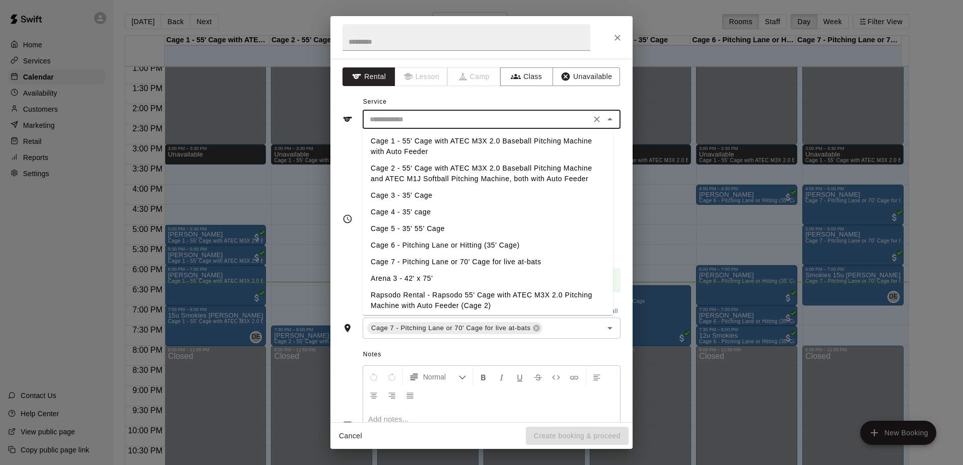
click at [462, 114] on input "text" at bounding box center [477, 119] width 222 height 13
click at [414, 261] on li "Cage 7 - Pitching Lane or 70' Cage for live at-bats" at bounding box center [488, 262] width 250 height 17
type input "**********"
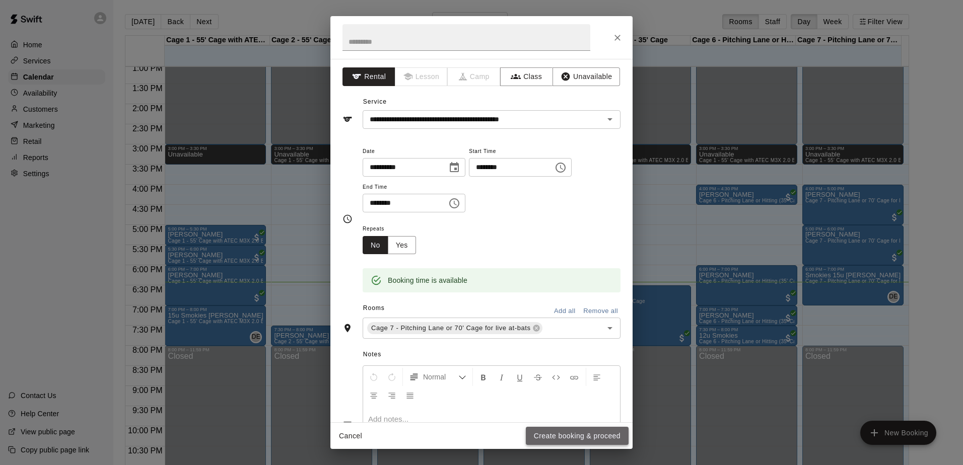
click at [583, 441] on button "Create booking & proceed" at bounding box center [577, 436] width 103 height 19
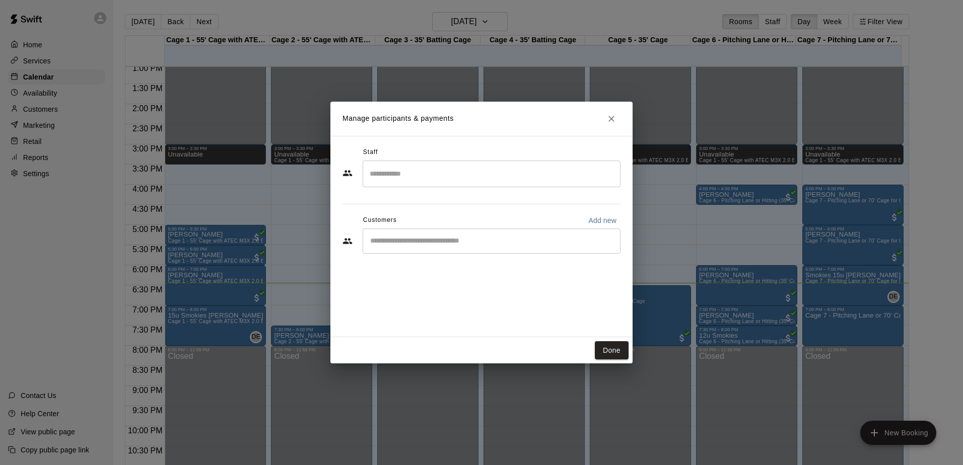
click at [495, 240] on input "Start typing to search customers..." at bounding box center [491, 241] width 249 height 10
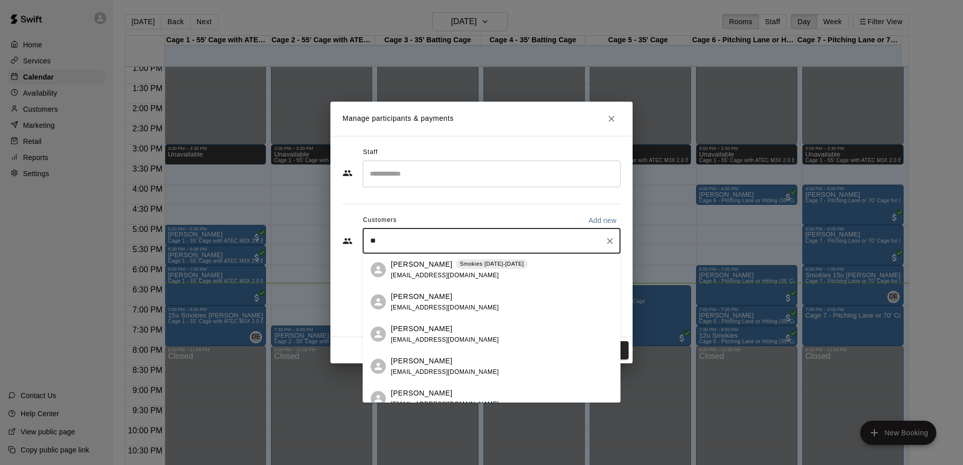
type input "***"
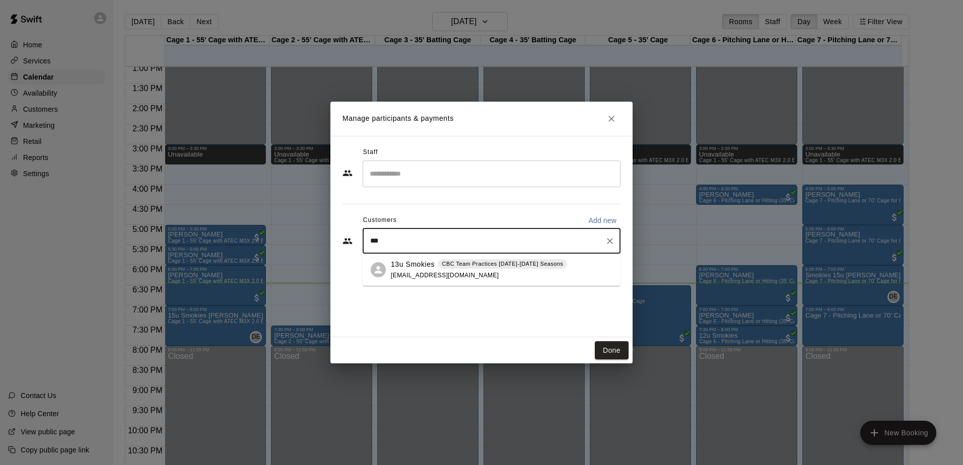
click at [458, 275] on div "13u Smokies CBC Team Practices [DATE]-[DATE] Seasons [EMAIL_ADDRESS][DOMAIN_NAM…" at bounding box center [479, 270] width 176 height 22
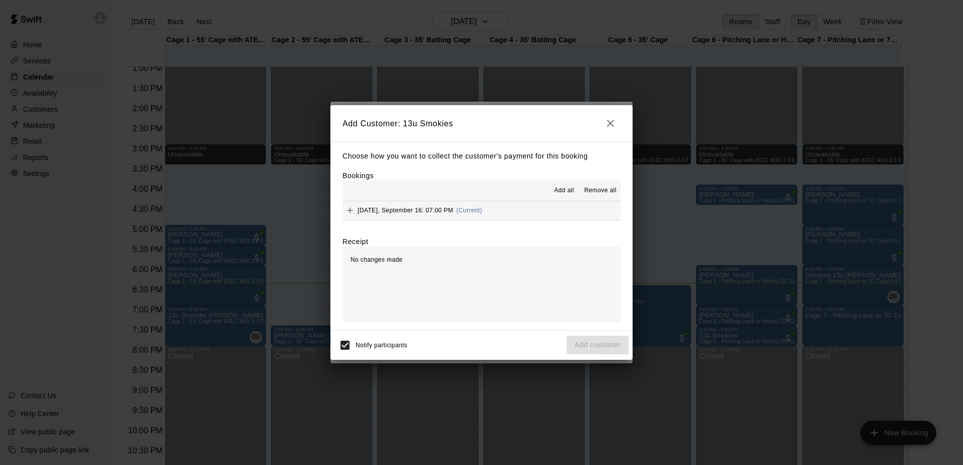
click at [535, 214] on button "[DATE], September 16: 07:00 PM (Current)" at bounding box center [481, 210] width 278 height 19
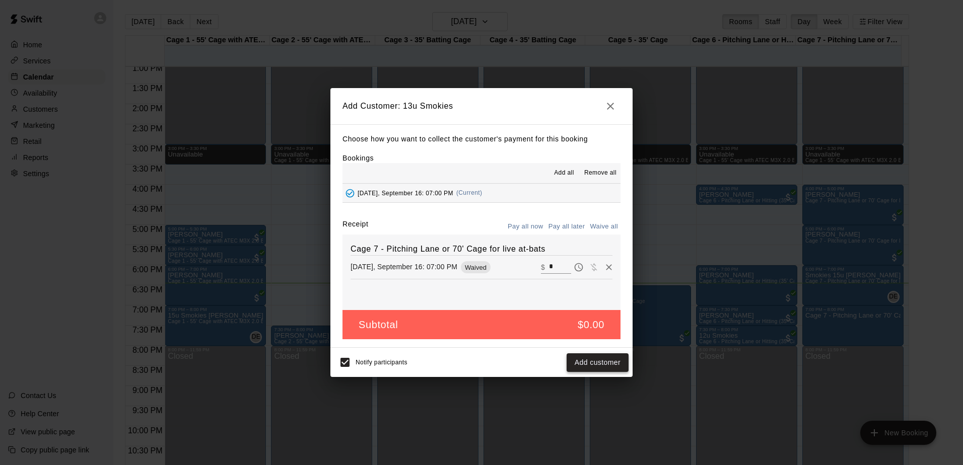
click at [584, 364] on button "Add customer" at bounding box center [597, 362] width 62 height 19
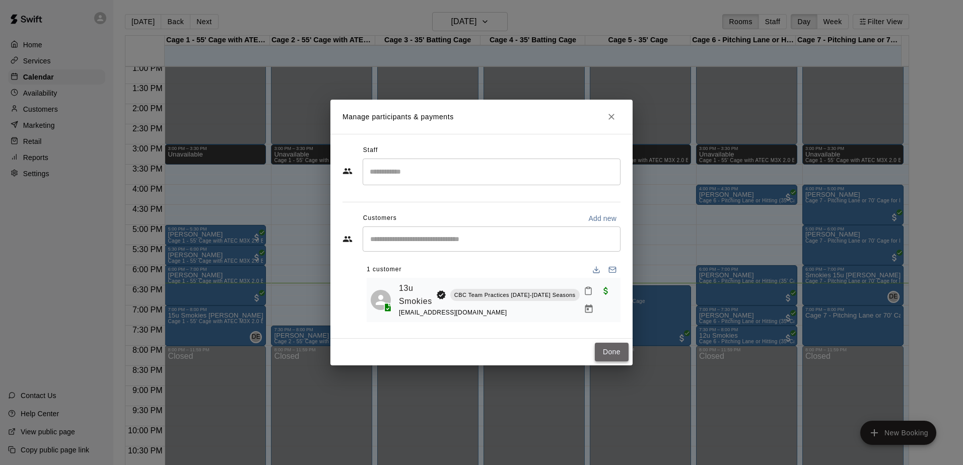
click at [623, 350] on button "Done" at bounding box center [612, 352] width 34 height 19
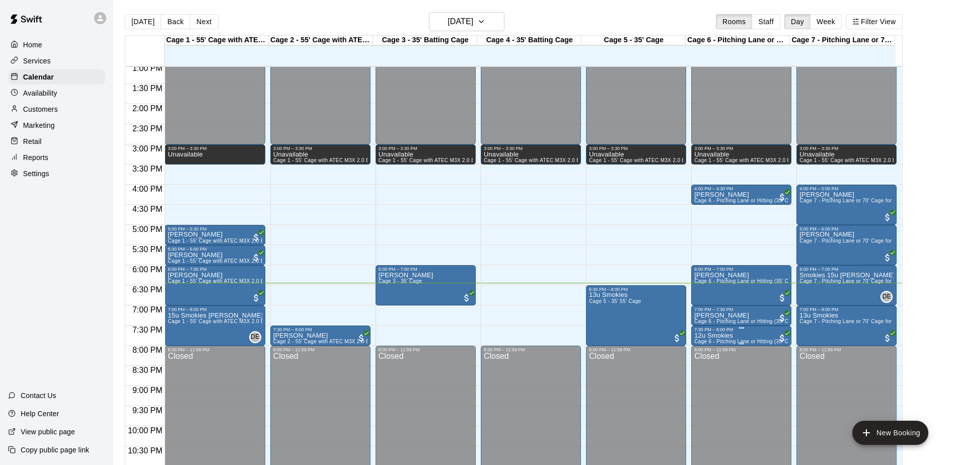
click at [701, 336] on p "12u Smokies" at bounding box center [741, 336] width 94 height 0
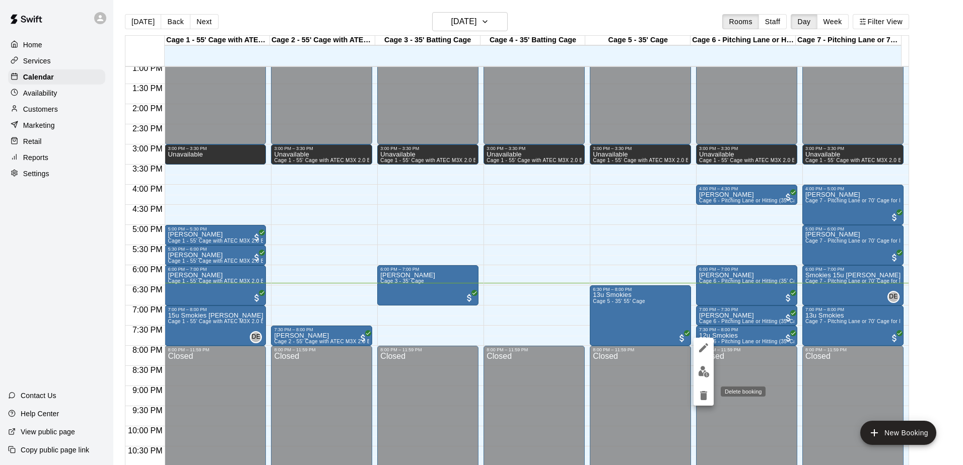
click at [699, 398] on icon "delete" at bounding box center [703, 396] width 12 height 12
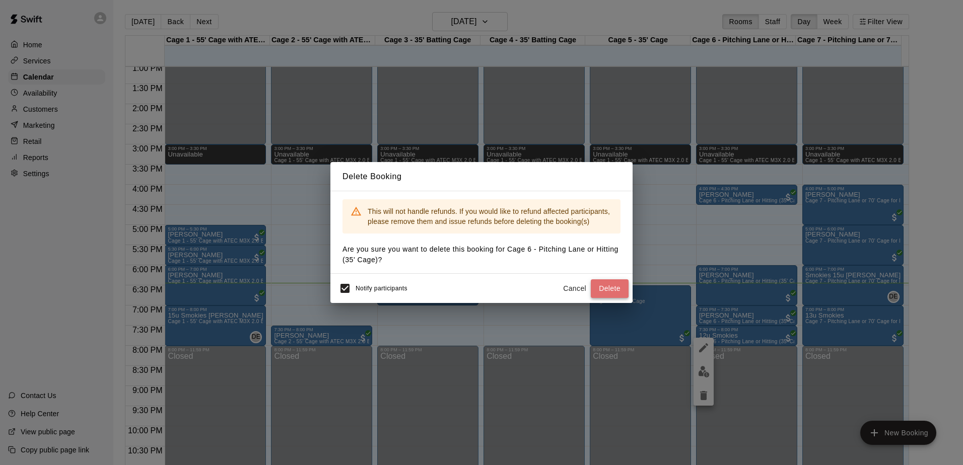
click at [609, 286] on button "Delete" at bounding box center [610, 288] width 38 height 19
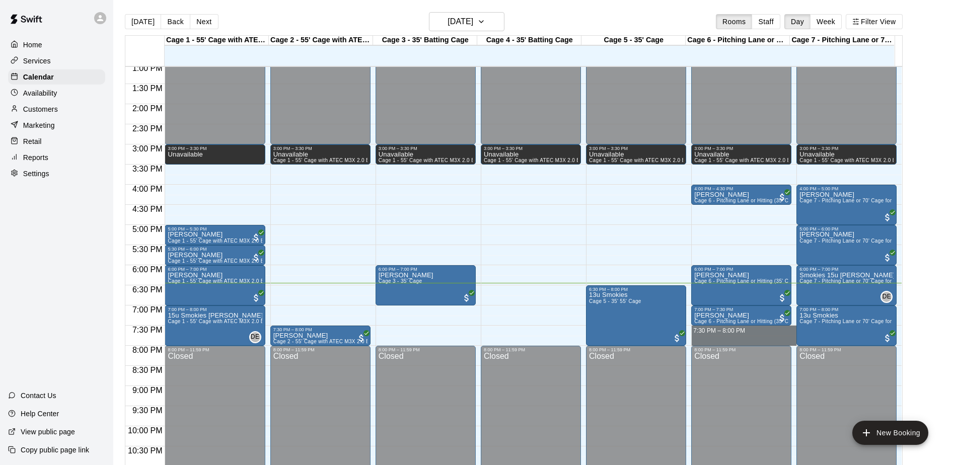
drag, startPoint x: 723, startPoint y: 329, endPoint x: 725, endPoint y: 341, distance: 12.7
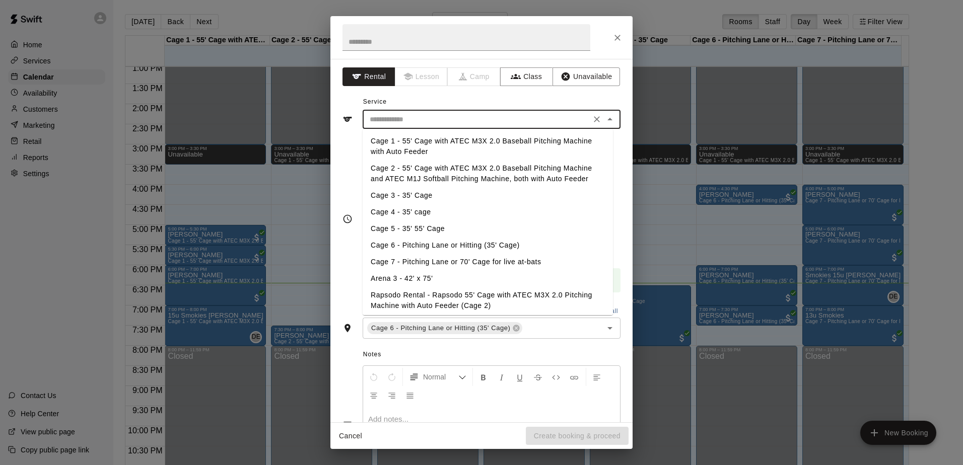
click at [470, 121] on input "text" at bounding box center [477, 119] width 222 height 13
click at [419, 240] on li "Cage 6 - Pitching Lane or Hitting (35' Cage)" at bounding box center [488, 245] width 250 height 17
type input "**********"
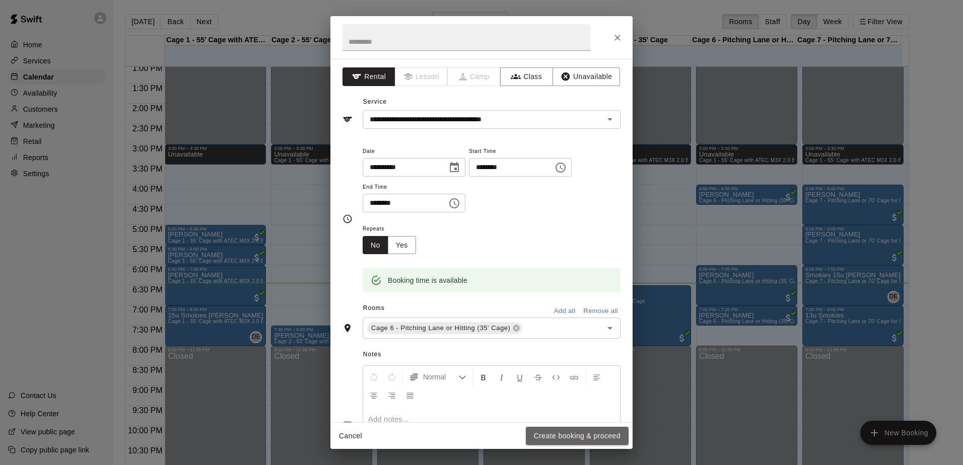
click at [579, 441] on button "Create booking & proceed" at bounding box center [577, 436] width 103 height 19
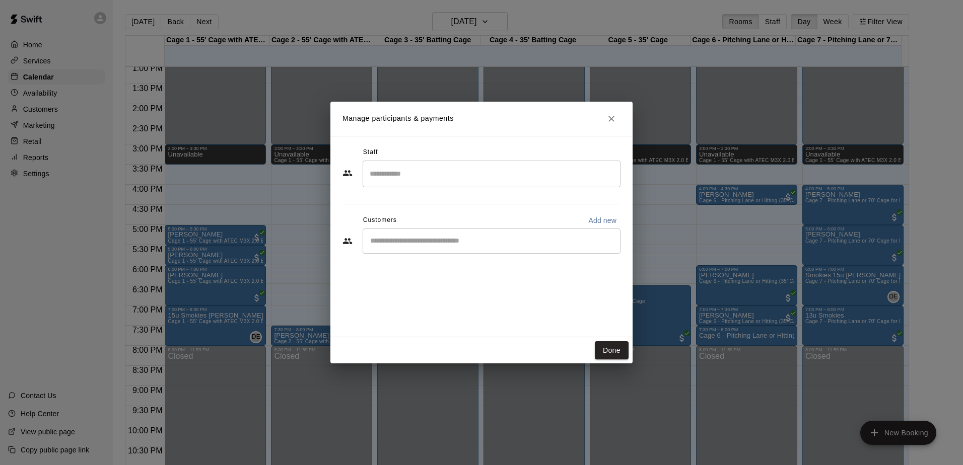
click at [428, 244] on input "Start typing to search customers..." at bounding box center [491, 241] width 249 height 10
type input "***"
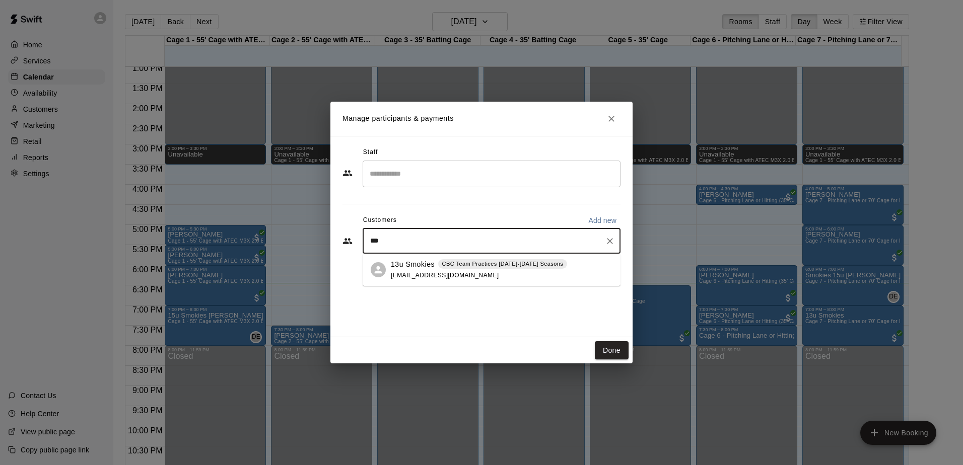
click at [424, 270] on div "13u Smokies CBC Team Practices [DATE]-[DATE] Seasons [EMAIL_ADDRESS][DOMAIN_NAM…" at bounding box center [479, 270] width 176 height 22
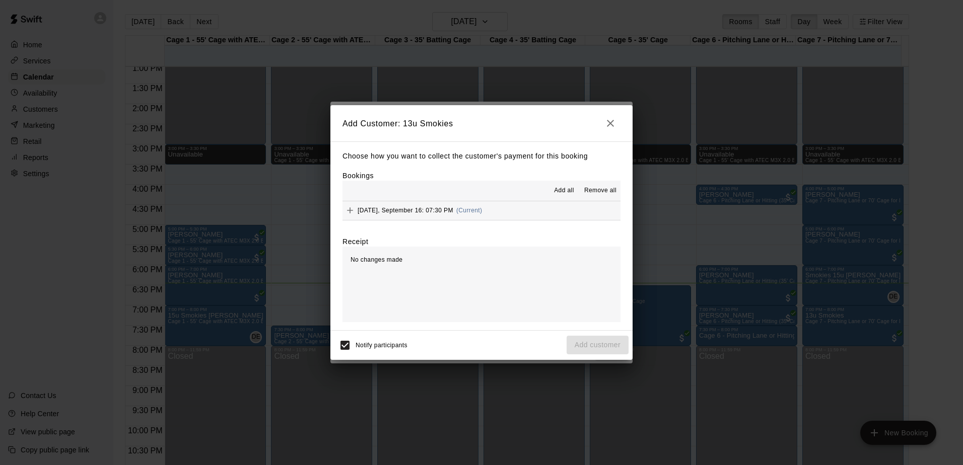
click at [506, 210] on button "[DATE], September 16: 07:30 PM (Current)" at bounding box center [481, 210] width 278 height 19
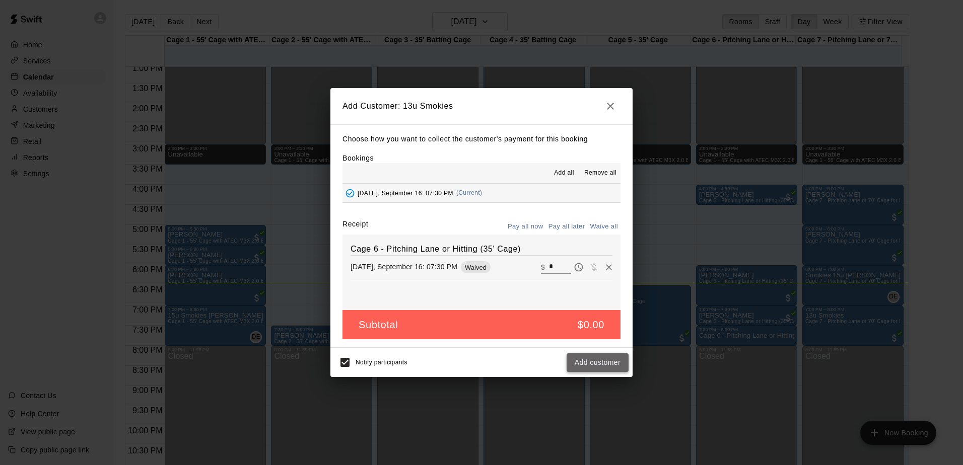
click at [586, 364] on button "Add customer" at bounding box center [597, 362] width 62 height 19
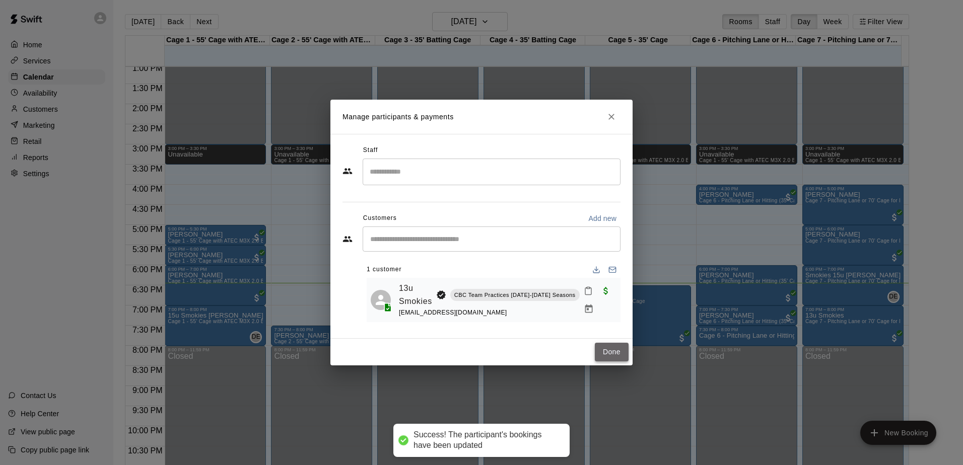
click at [606, 355] on button "Done" at bounding box center [612, 352] width 34 height 19
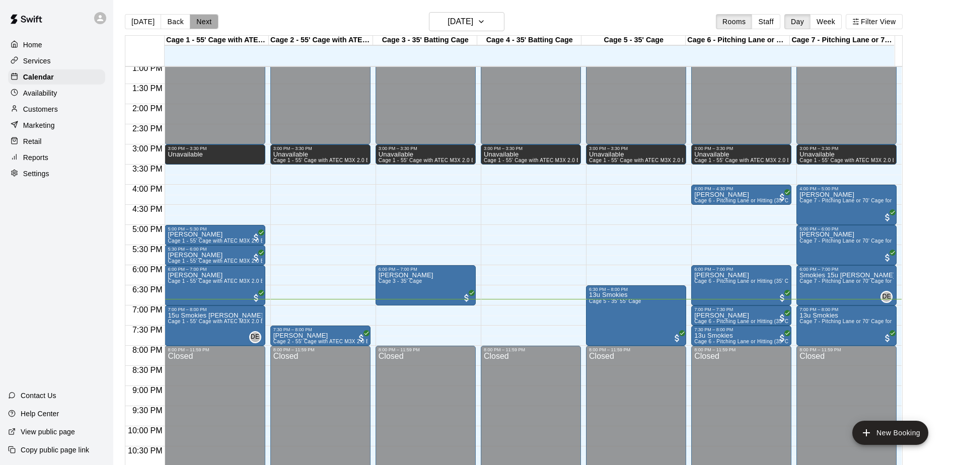
click at [195, 21] on button "Next" at bounding box center [204, 21] width 28 height 15
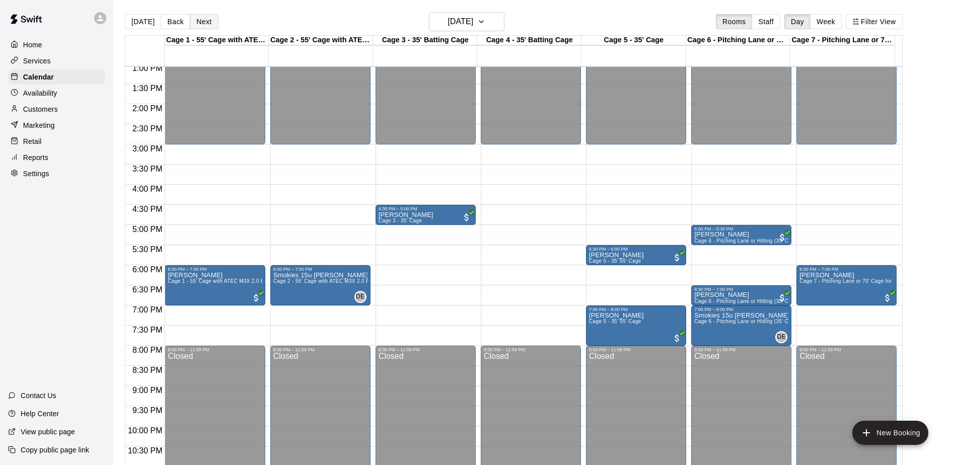
click at [207, 23] on button "Next" at bounding box center [204, 21] width 28 height 15
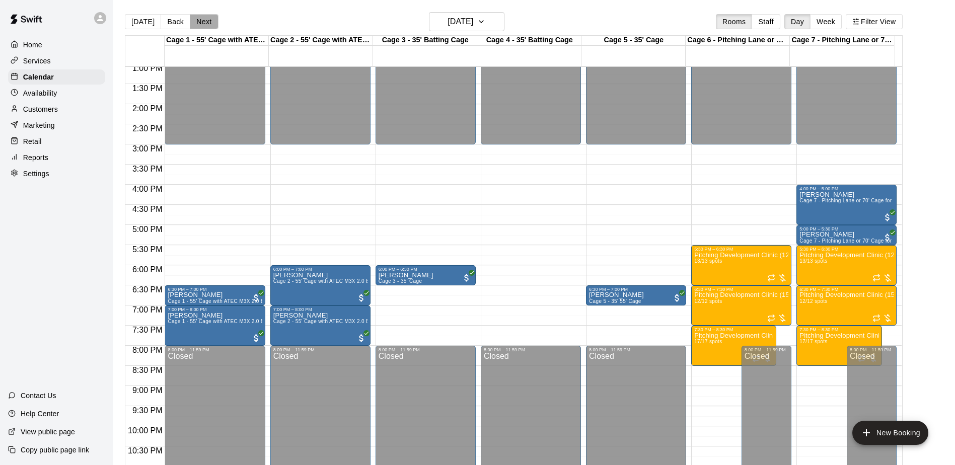
click at [207, 23] on button "Next" at bounding box center [204, 21] width 28 height 15
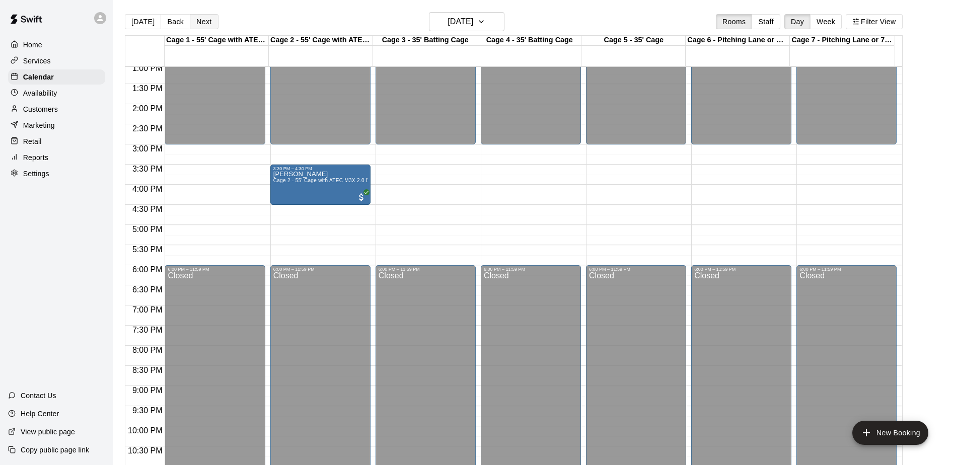
click at [207, 23] on button "Next" at bounding box center [204, 21] width 28 height 15
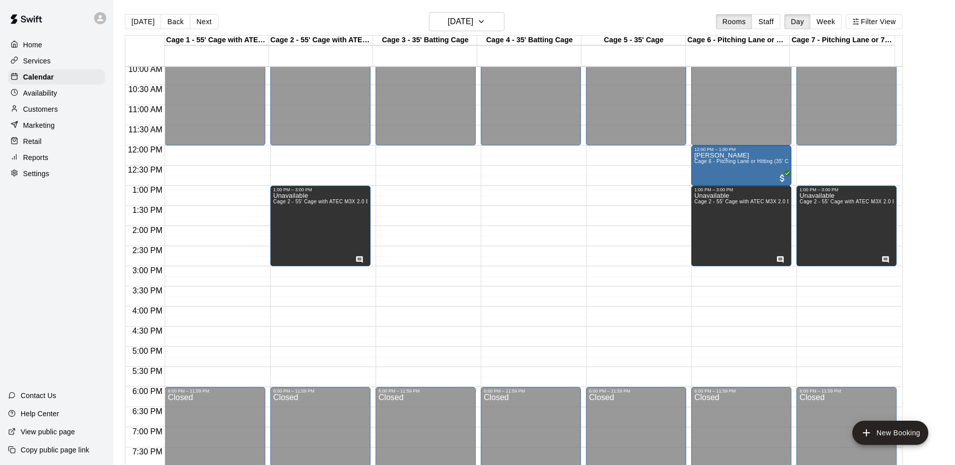
scroll to position [426, 0]
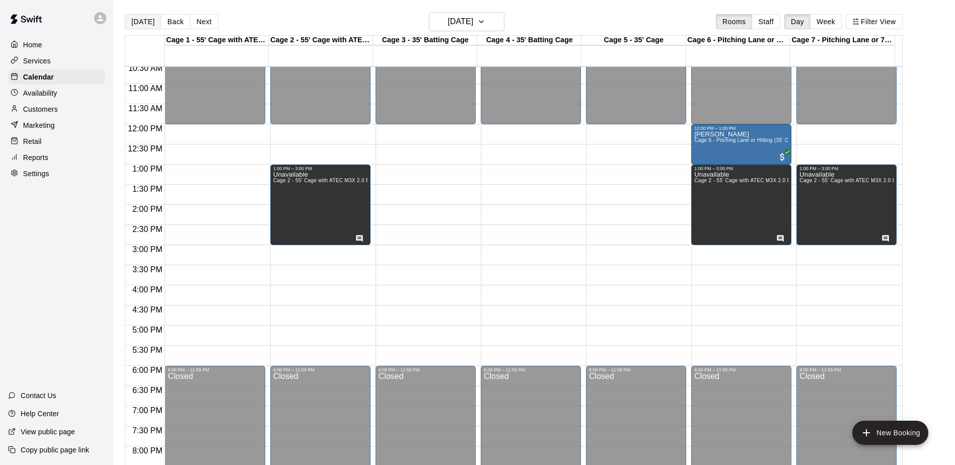
click at [148, 21] on button "[DATE]" at bounding box center [143, 21] width 36 height 15
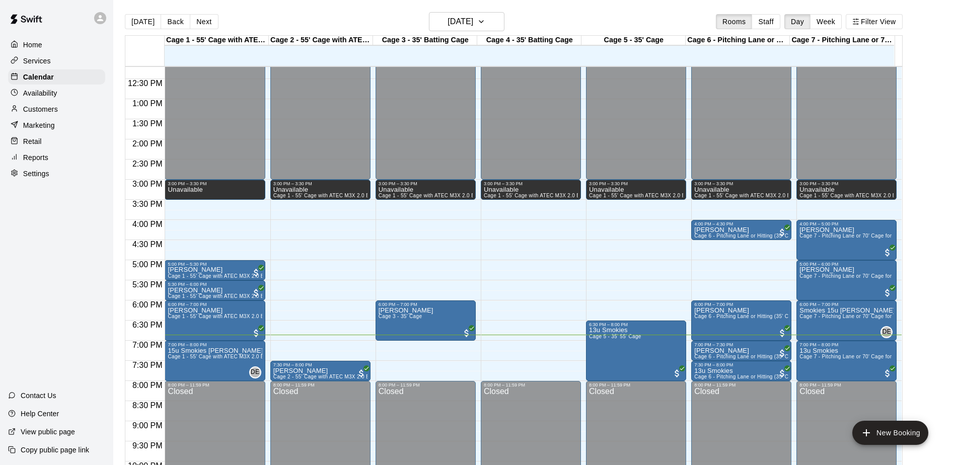
scroll to position [476, 0]
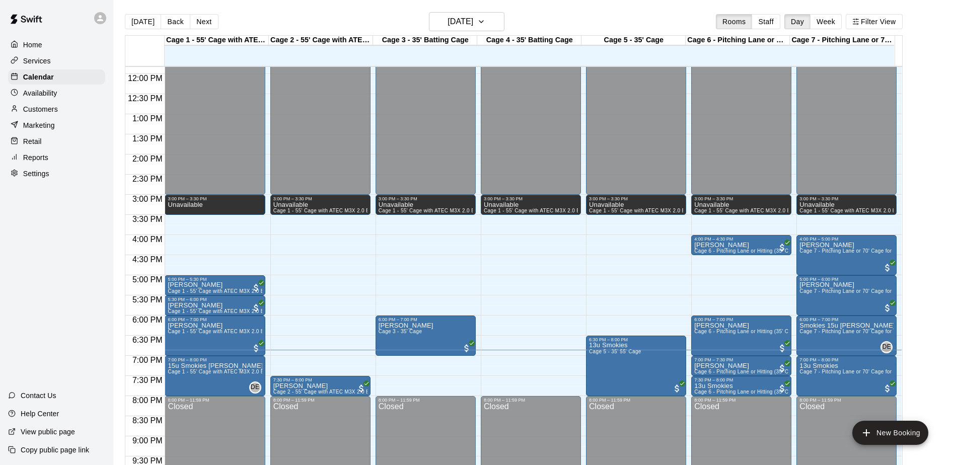
click at [38, 112] on p "Customers" at bounding box center [40, 109] width 35 height 10
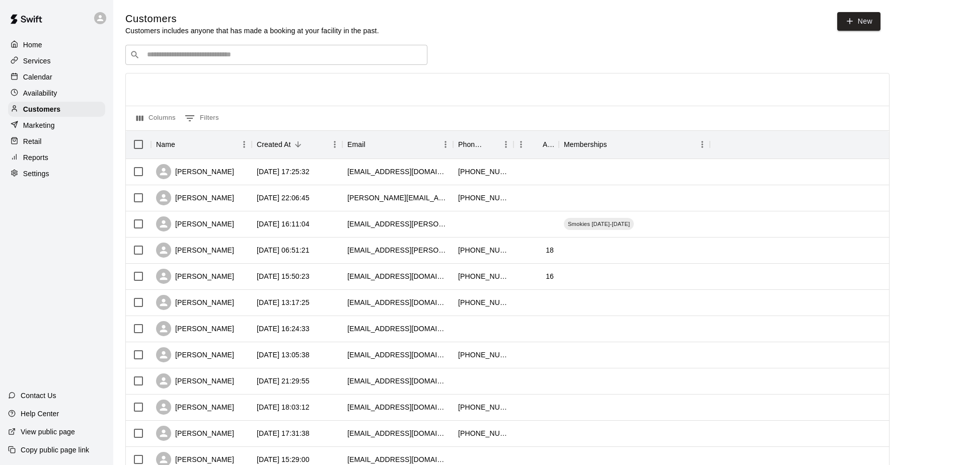
click at [187, 64] on div "​ ​" at bounding box center [276, 55] width 302 height 20
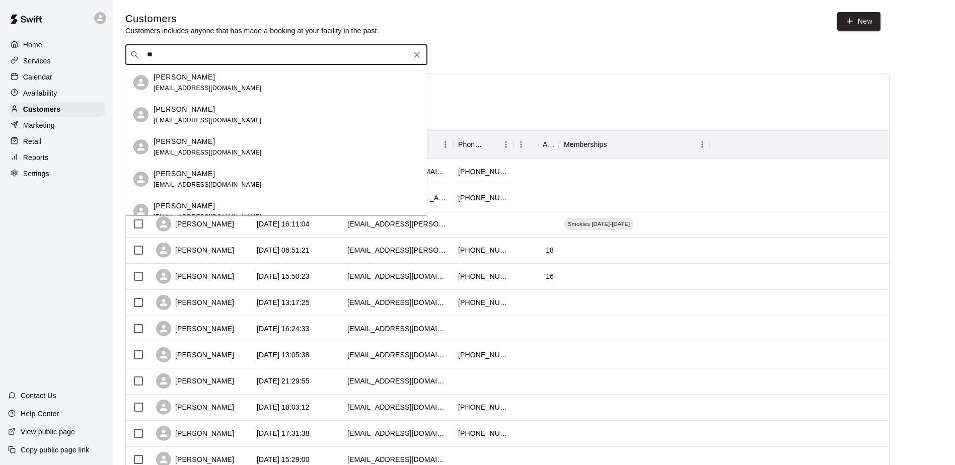
drag, startPoint x: 188, startPoint y: 59, endPoint x: 139, endPoint y: 60, distance: 48.9
click at [139, 60] on div "​ ** ​" at bounding box center [276, 55] width 302 height 20
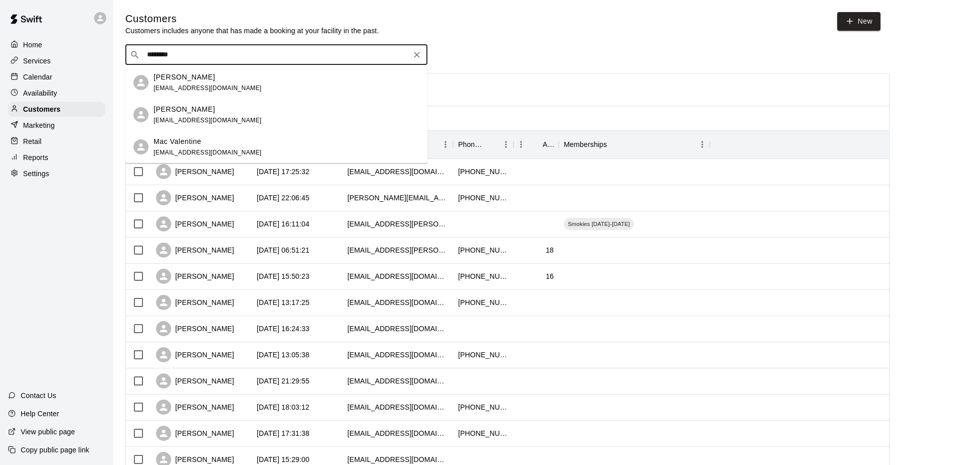
type input "*********"
click at [174, 114] on div "[PERSON_NAME] [EMAIL_ADDRESS][DOMAIN_NAME]" at bounding box center [208, 115] width 108 height 22
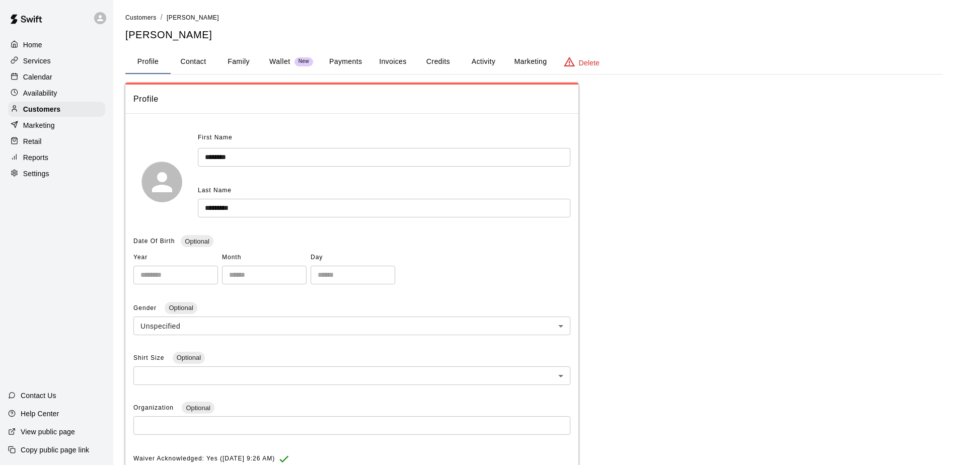
click at [192, 63] on button "Contact" at bounding box center [193, 62] width 45 height 24
select select "**"
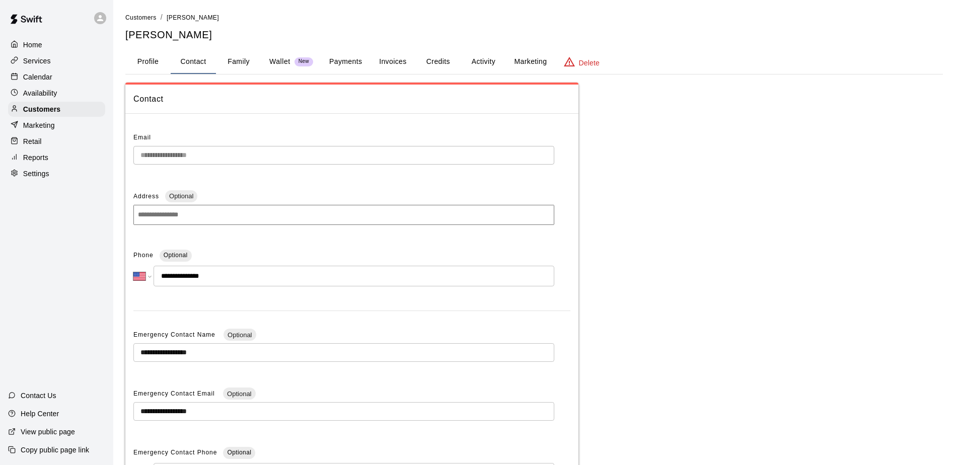
click at [232, 58] on button "Family" at bounding box center [238, 62] width 45 height 24
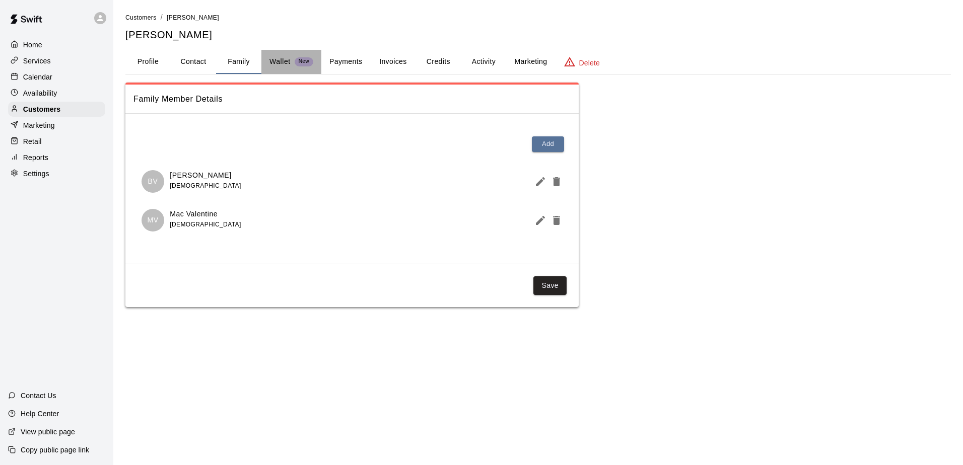
click at [282, 65] on p "Wallet" at bounding box center [279, 61] width 21 height 11
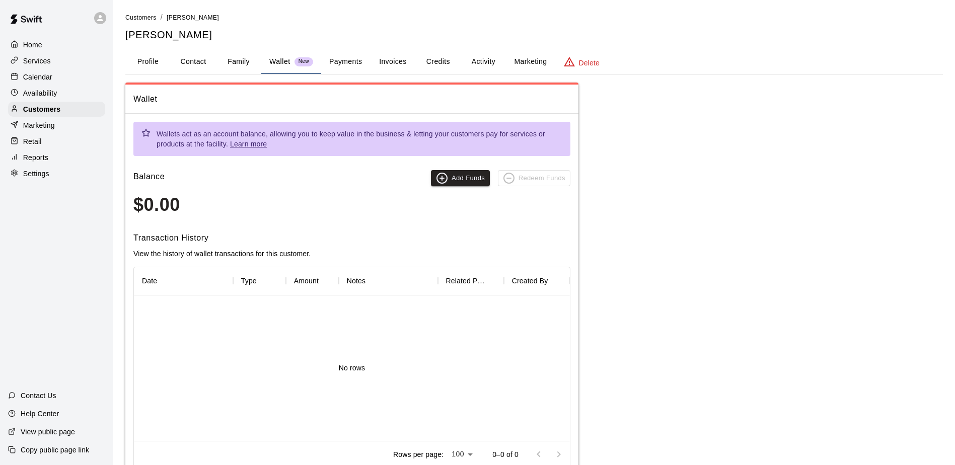
click at [340, 60] on button "Payments" at bounding box center [345, 62] width 49 height 24
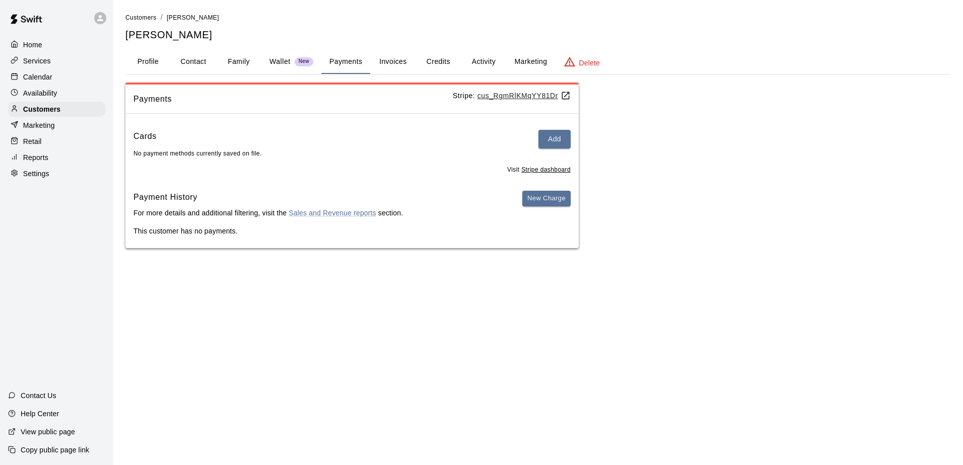
click at [396, 64] on button "Invoices" at bounding box center [392, 62] width 45 height 24
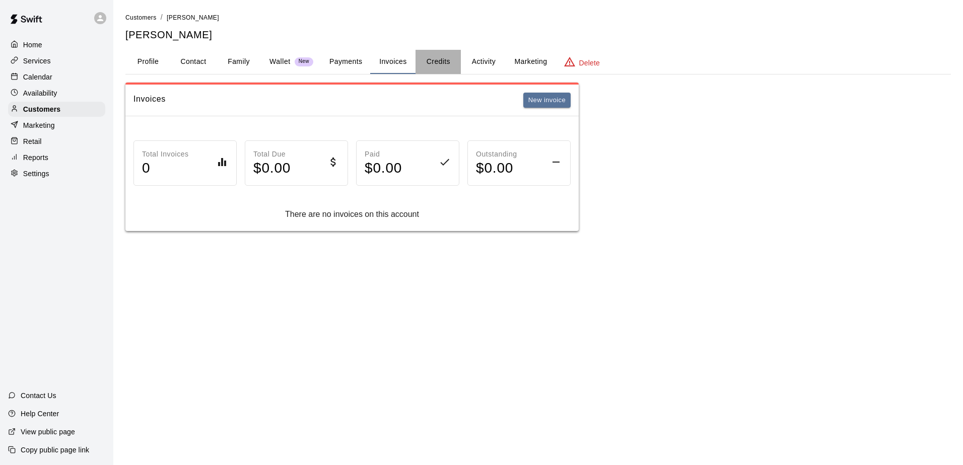
click at [441, 61] on button "Credits" at bounding box center [437, 62] width 45 height 24
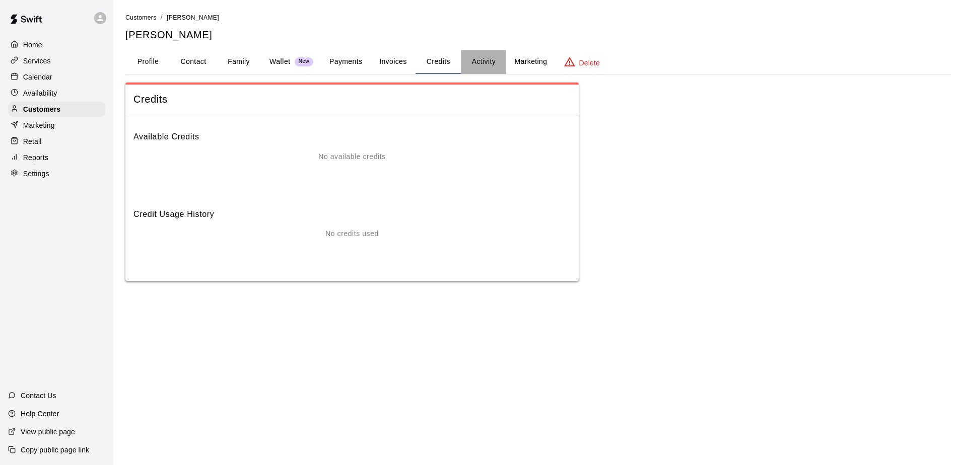
click at [478, 60] on button "Activity" at bounding box center [483, 62] width 45 height 24
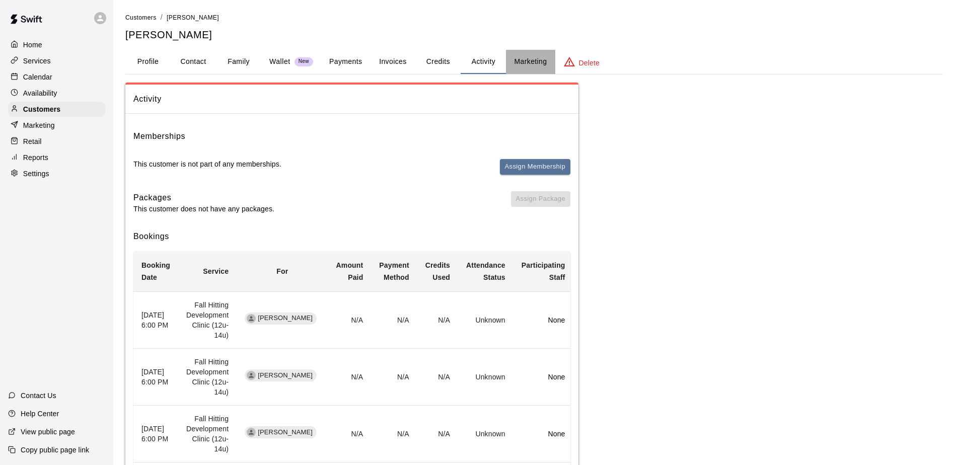
click at [527, 62] on button "Marketing" at bounding box center [530, 62] width 49 height 24
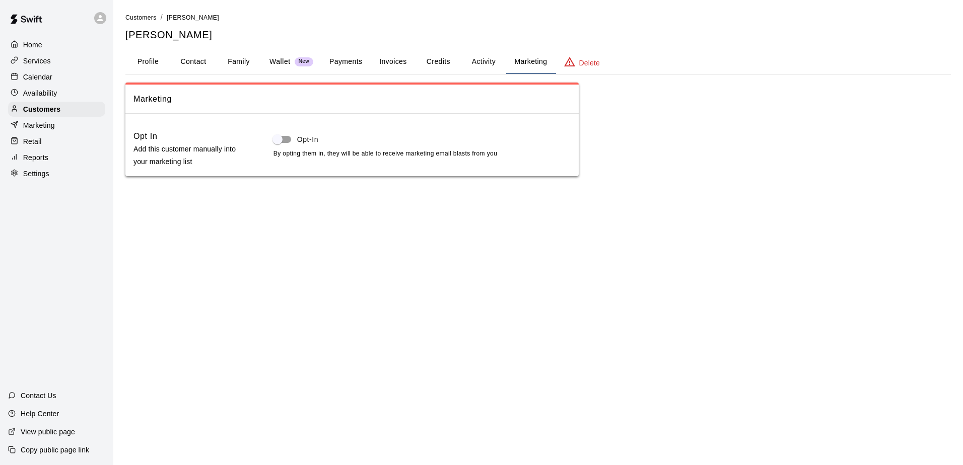
click at [151, 60] on button "Profile" at bounding box center [147, 62] width 45 height 24
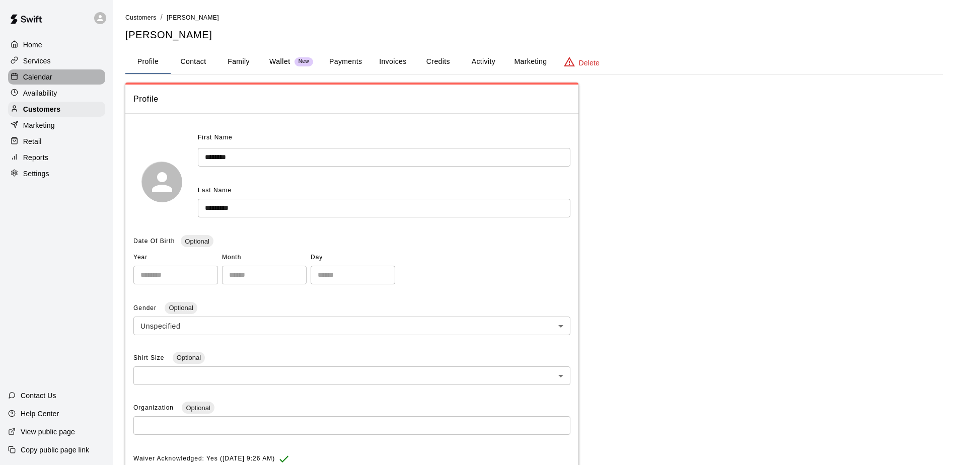
click at [39, 78] on p "Calendar" at bounding box center [37, 77] width 29 height 10
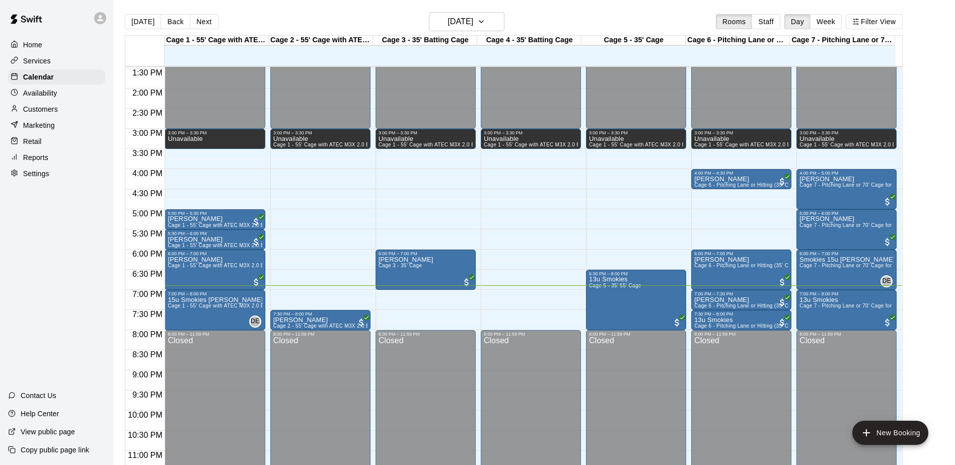
scroll to position [558, 0]
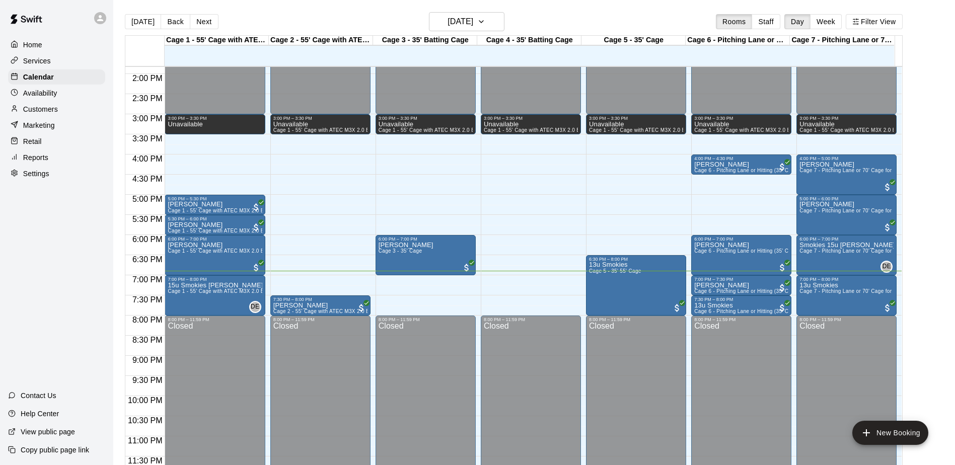
click at [196, 22] on button "Next" at bounding box center [204, 21] width 28 height 15
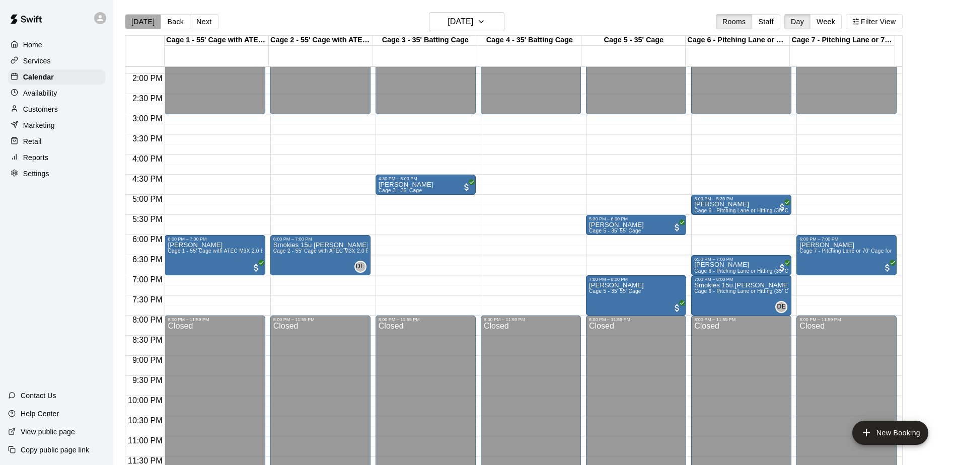
click at [144, 26] on button "[DATE]" at bounding box center [143, 21] width 36 height 15
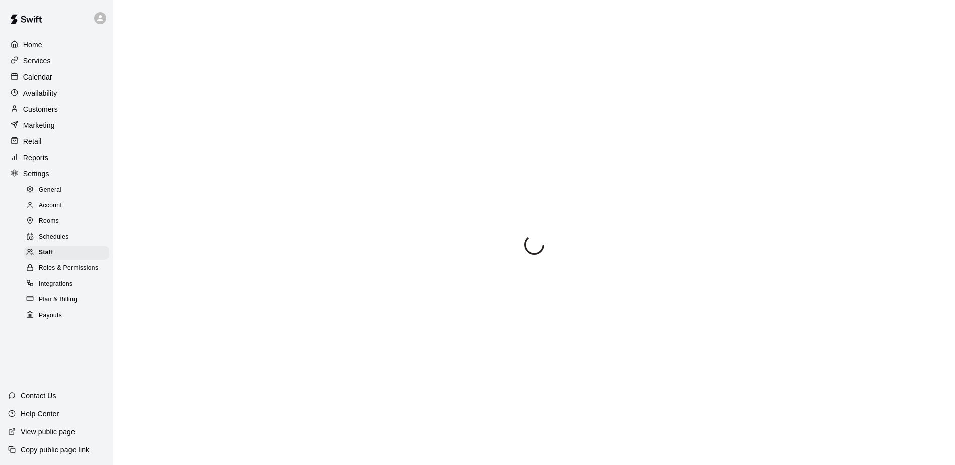
select select "**"
